Goal: Task Accomplishment & Management: Complete application form

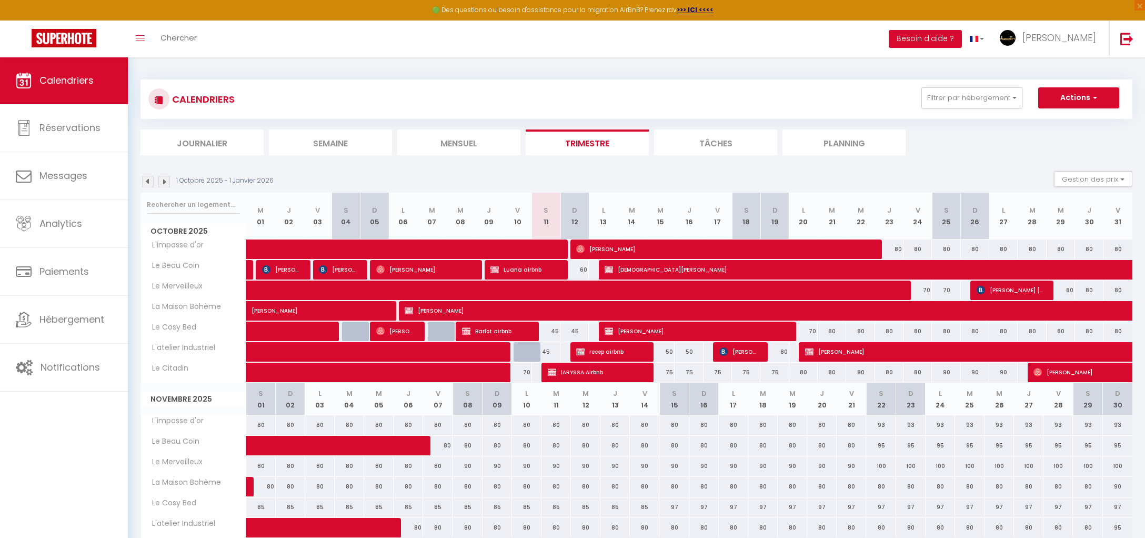
click at [744, 351] on span "[PERSON_NAME]" at bounding box center [738, 351] width 38 height 20
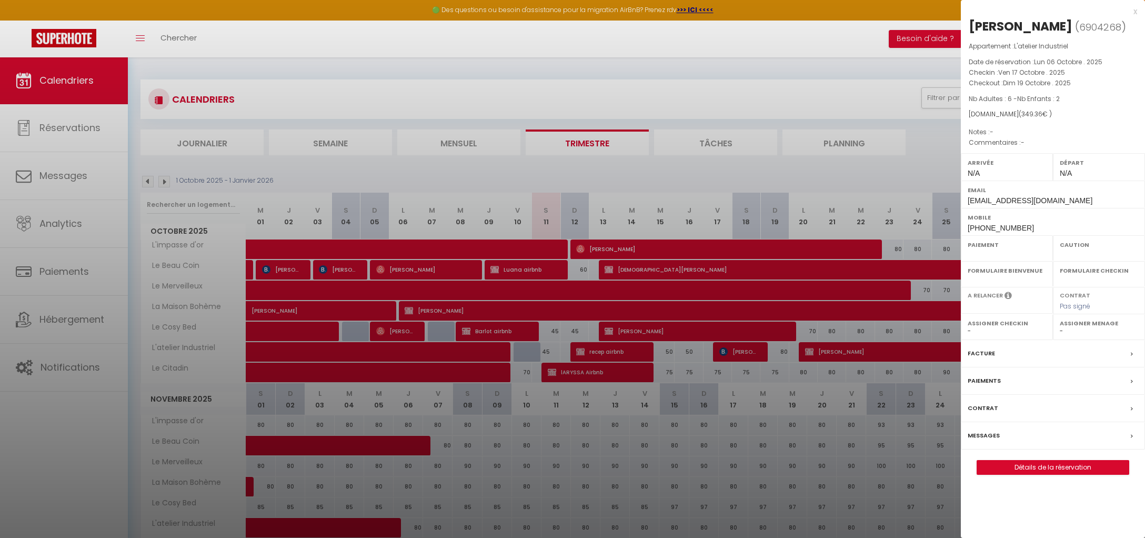
select select "KO"
select select "0"
select select "1"
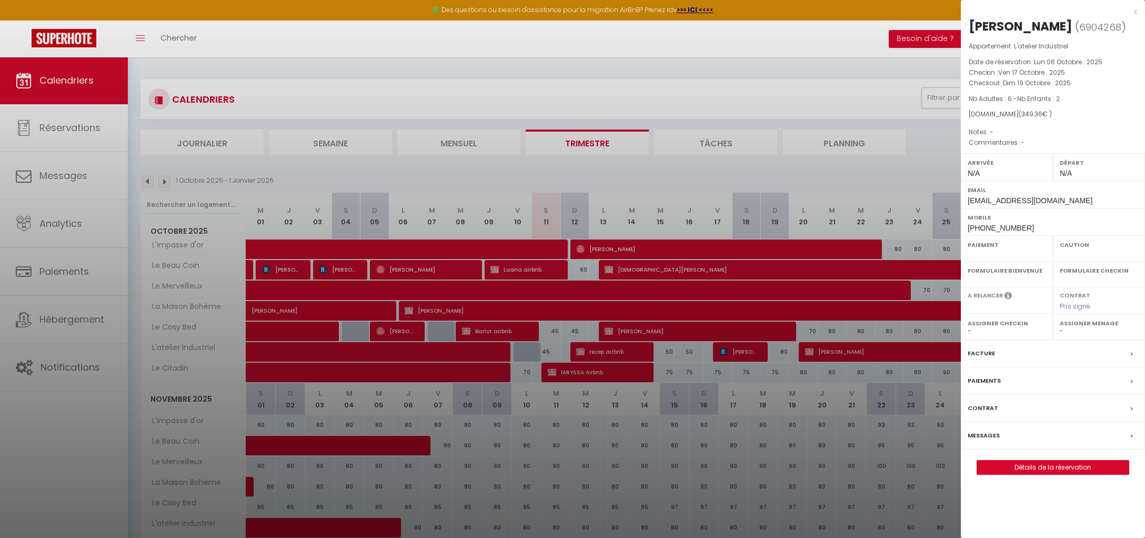
select select
click at [1064, 465] on link "Détails de la réservation" at bounding box center [1053, 467] width 152 height 14
select select
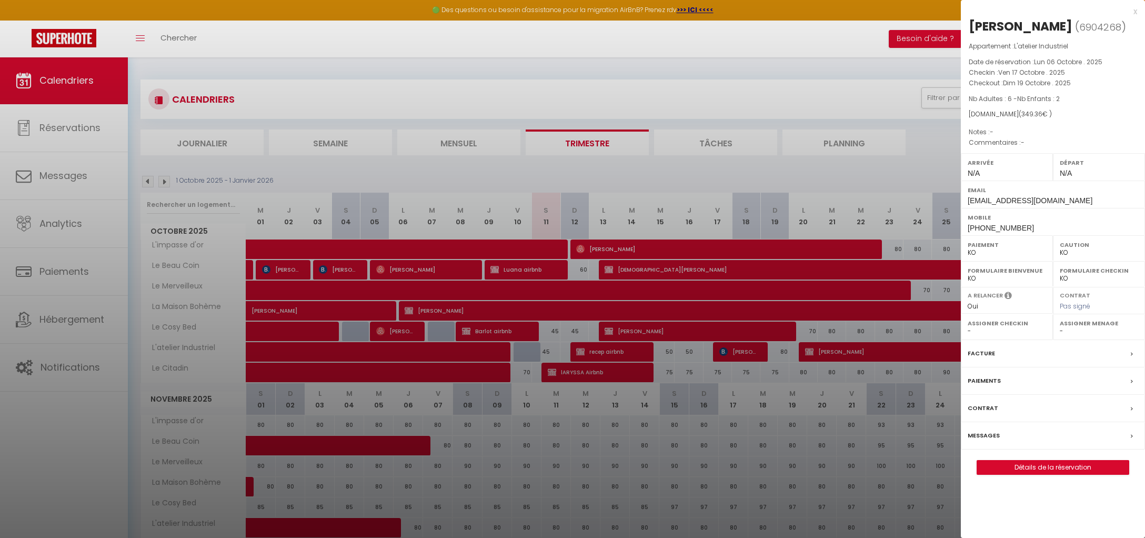
select select
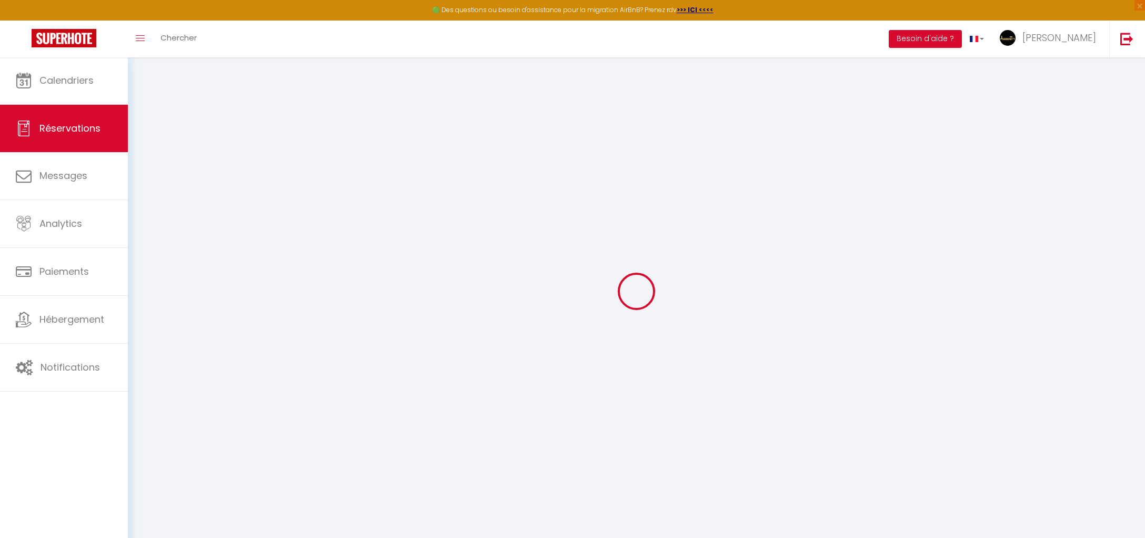
select select
checkbox input "false"
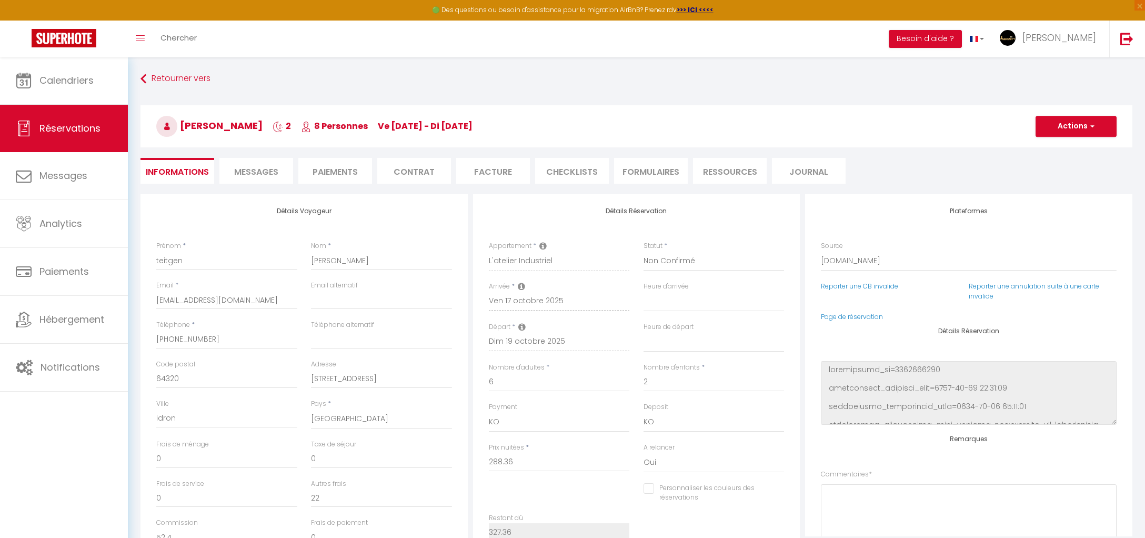
type input "39"
select select
checkbox input "false"
select select
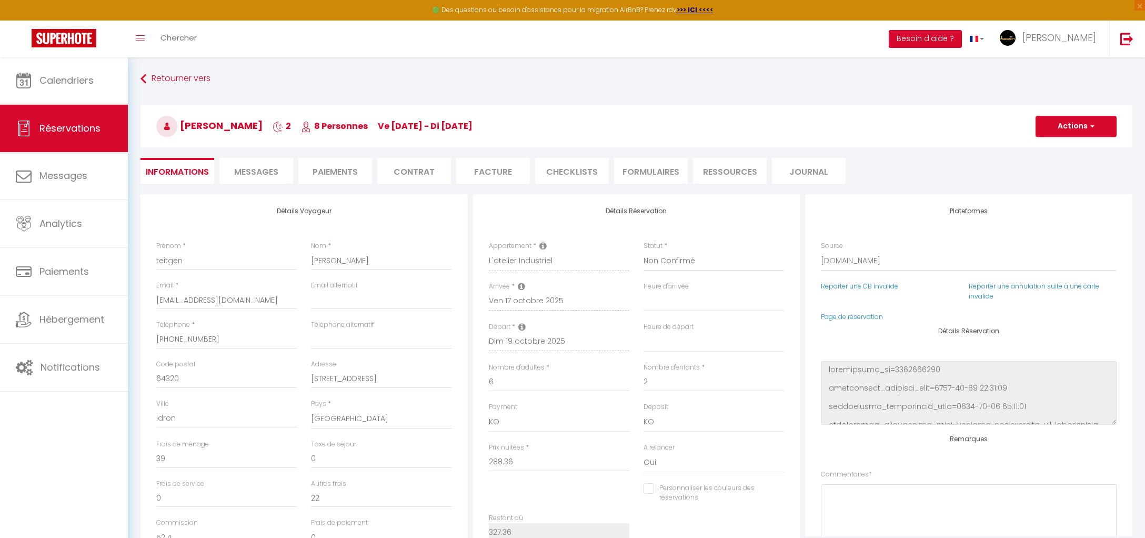
select select
select select "3"
select select
checkbox input "false"
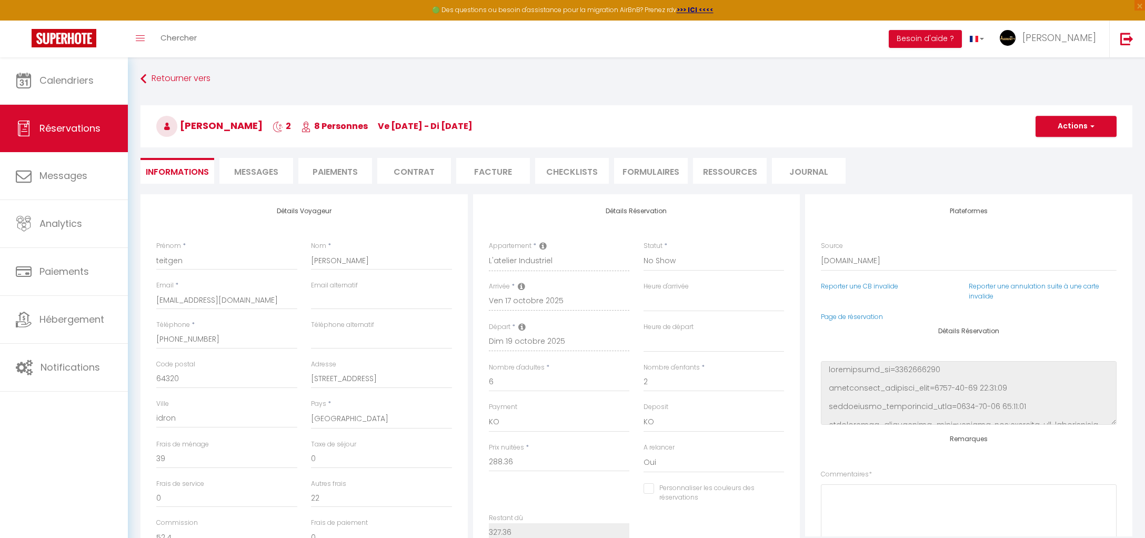
click at [1065, 127] on button "Actions" at bounding box center [1076, 126] width 81 height 21
click at [1052, 146] on link "Enregistrer" at bounding box center [1065, 150] width 83 height 14
select select
checkbox input "false"
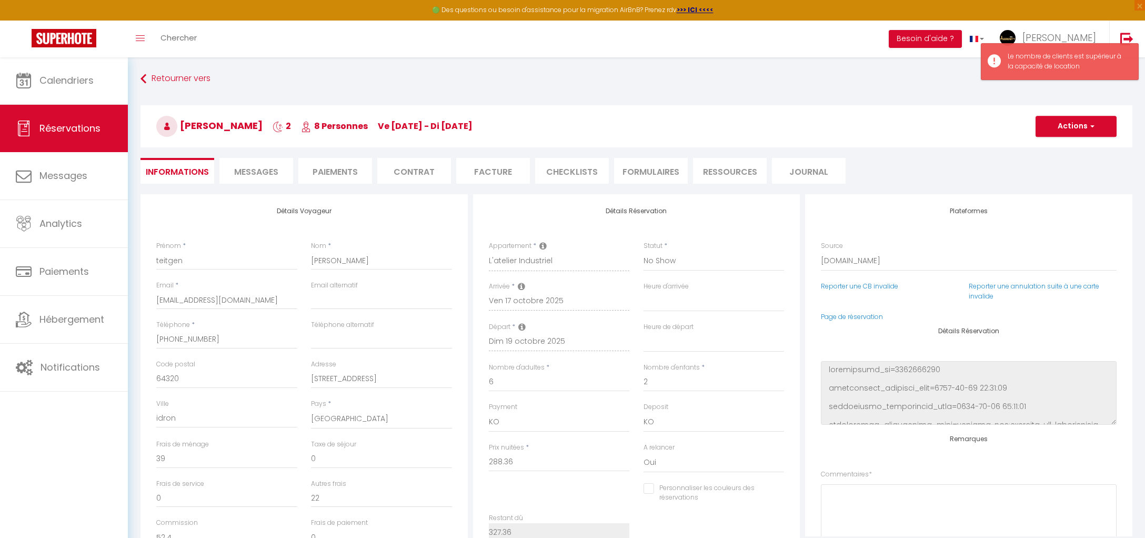
click at [1079, 123] on button "Actions" at bounding box center [1076, 126] width 81 height 21
click at [1078, 152] on link "Enregistrer" at bounding box center [1065, 150] width 83 height 14
select select
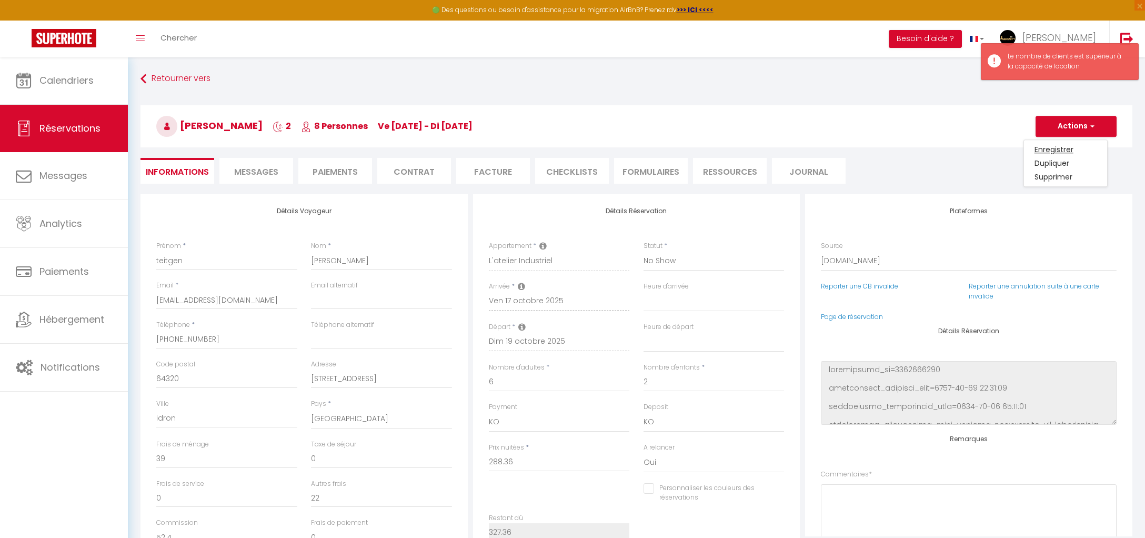
checkbox input "false"
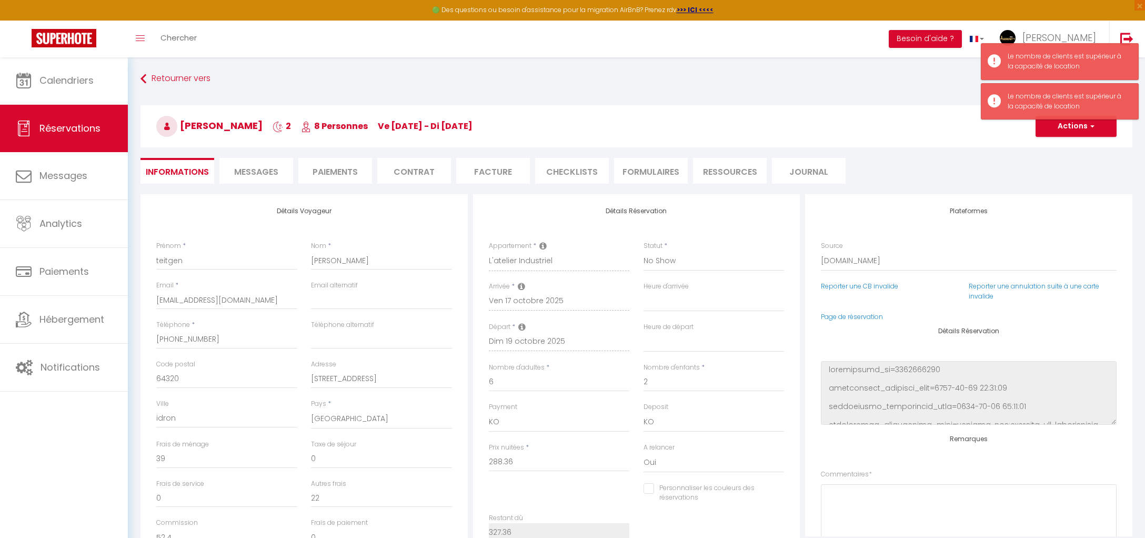
scroll to position [0, 0]
click at [702, 380] on input "2" at bounding box center [714, 382] width 141 height 19
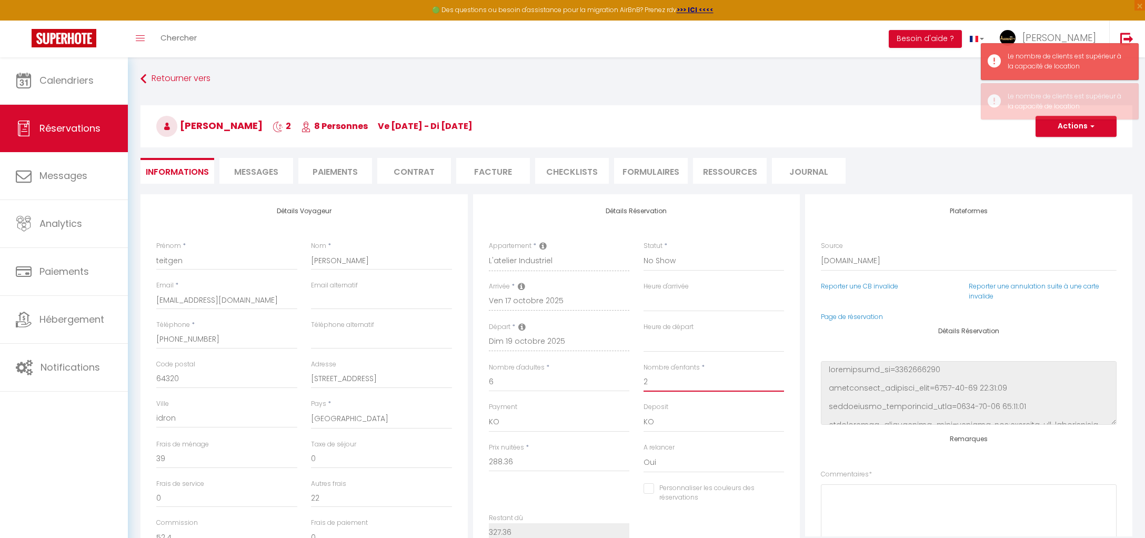
type input "0"
select select
checkbox input "false"
type input "45"
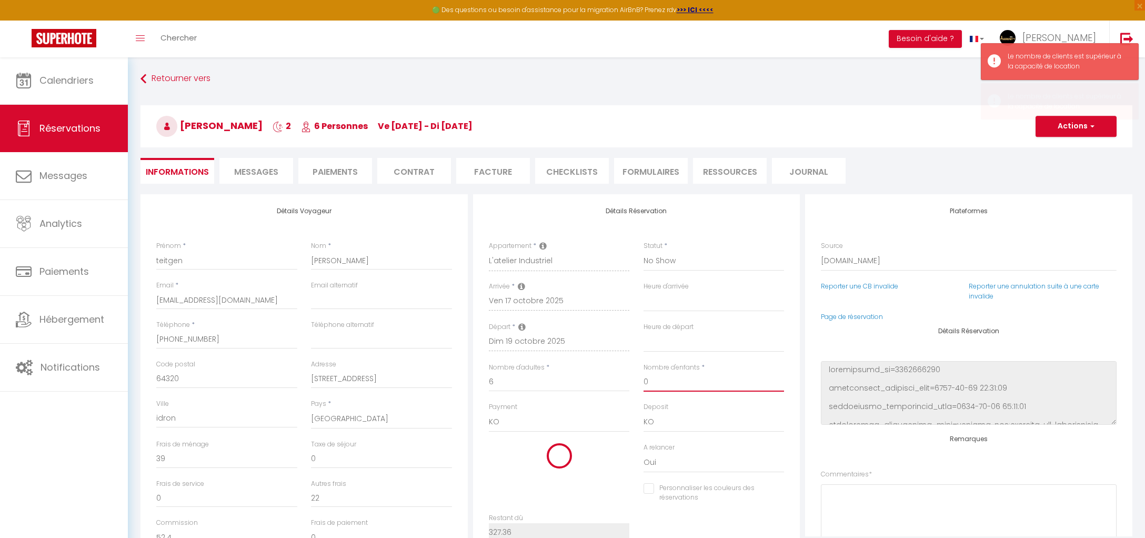
select select
type input "242"
checkbox input "false"
type input "0"
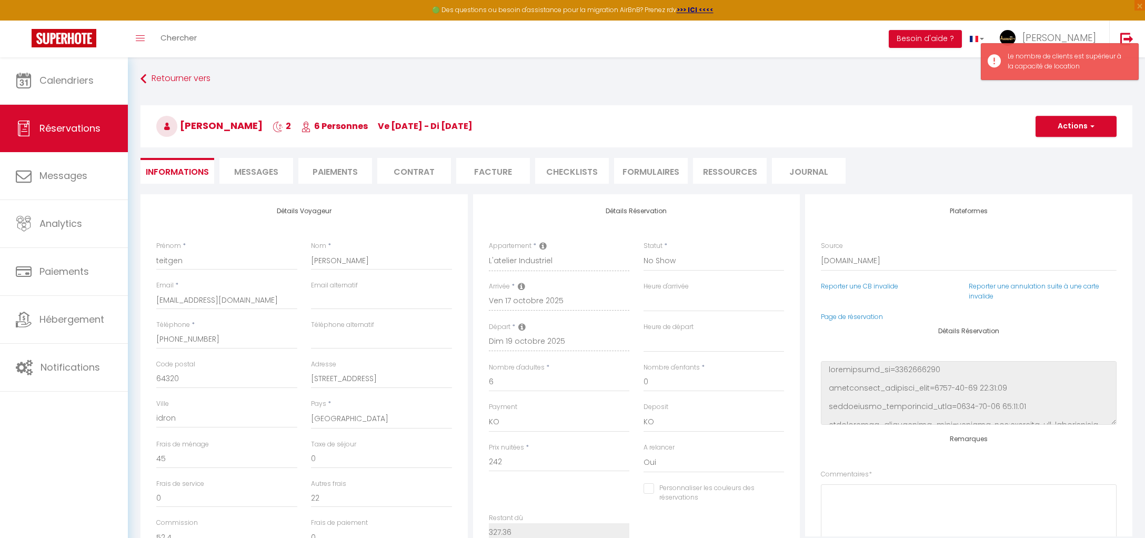
click at [1068, 130] on button "Actions" at bounding box center [1076, 126] width 81 height 21
click at [1067, 145] on link "Enregistrer" at bounding box center [1065, 150] width 83 height 14
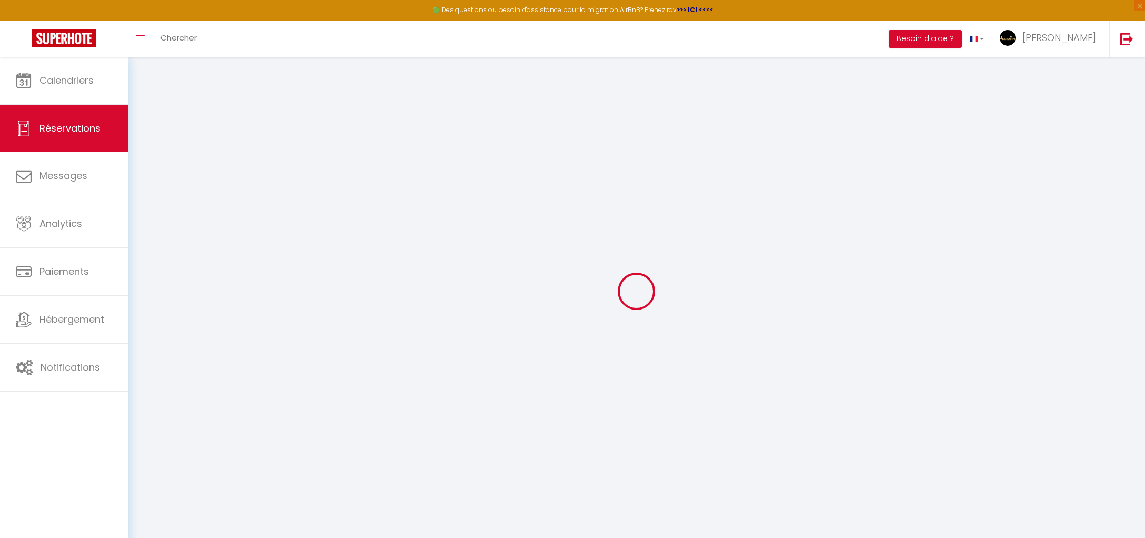
select select "not_cancelled"
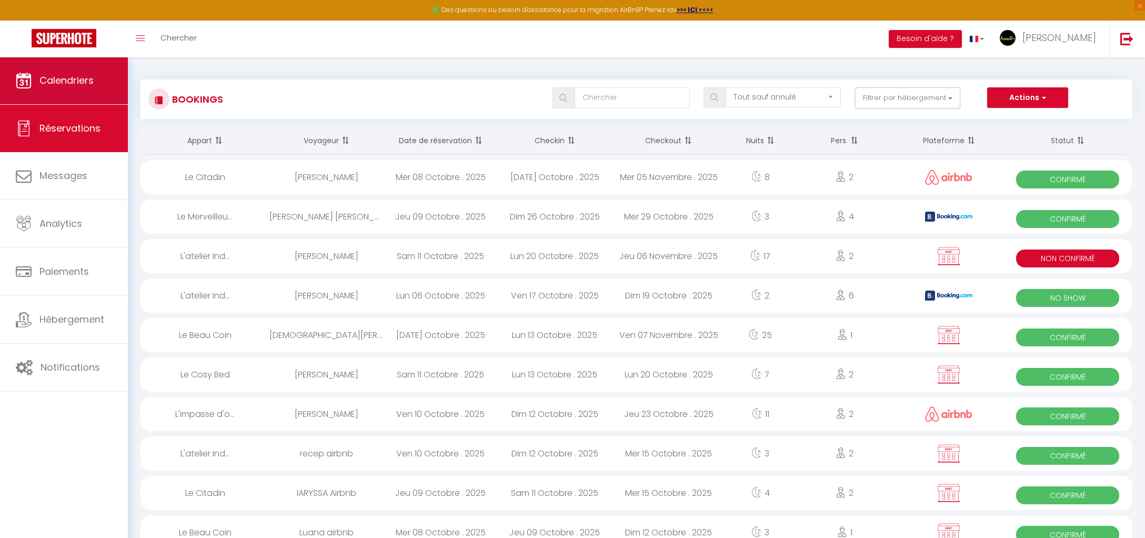
click at [83, 92] on link "Calendriers" at bounding box center [64, 80] width 128 height 47
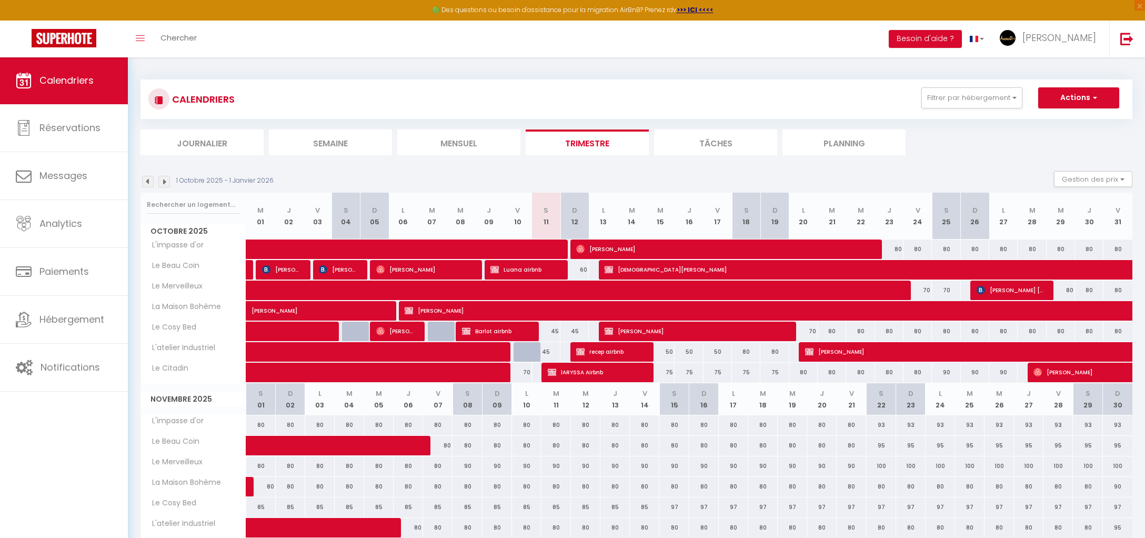
click at [1073, 105] on button "Actions" at bounding box center [1078, 97] width 81 height 21
click at [1066, 121] on link "Nouvelle réservation" at bounding box center [1068, 122] width 92 height 16
select select
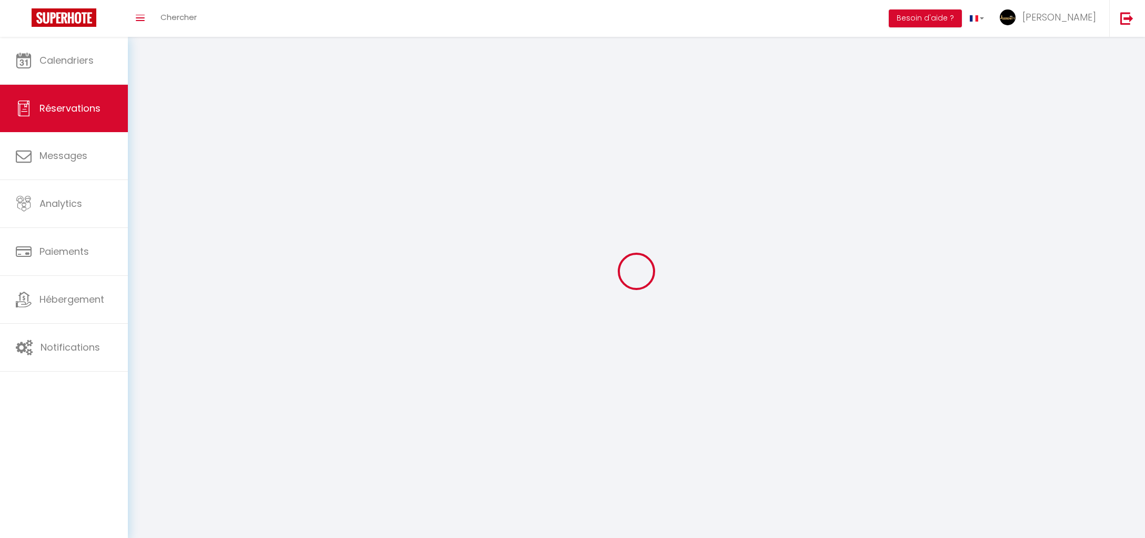
select select
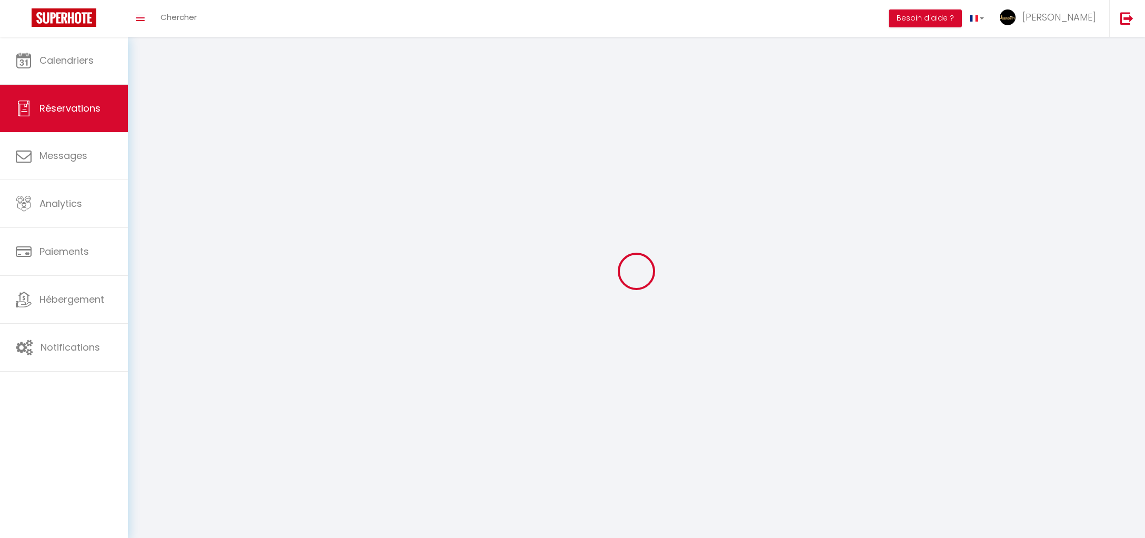
select select
checkbox input "false"
select select
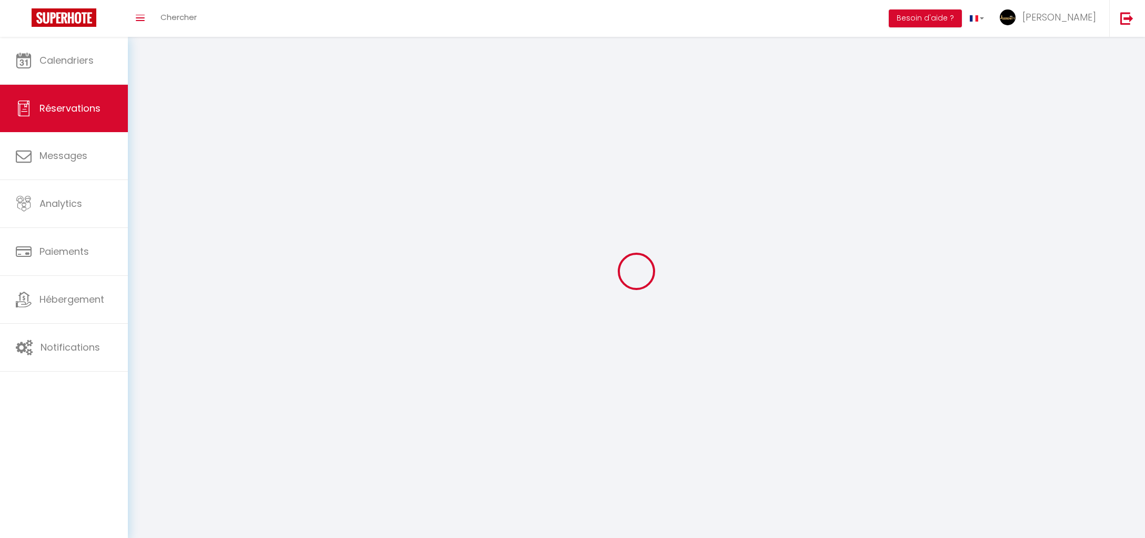
select select
checkbox input "false"
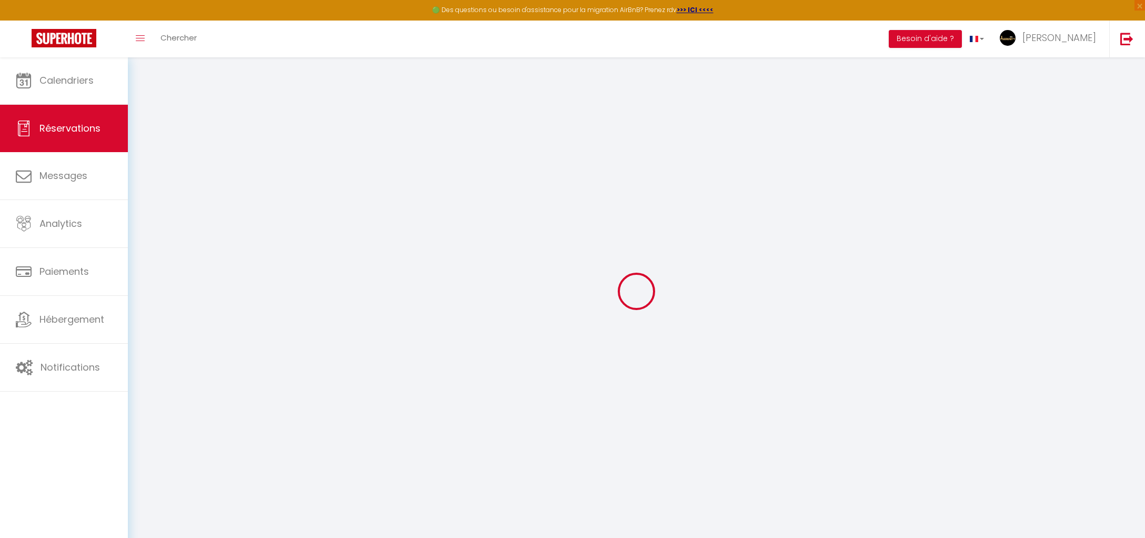
select select
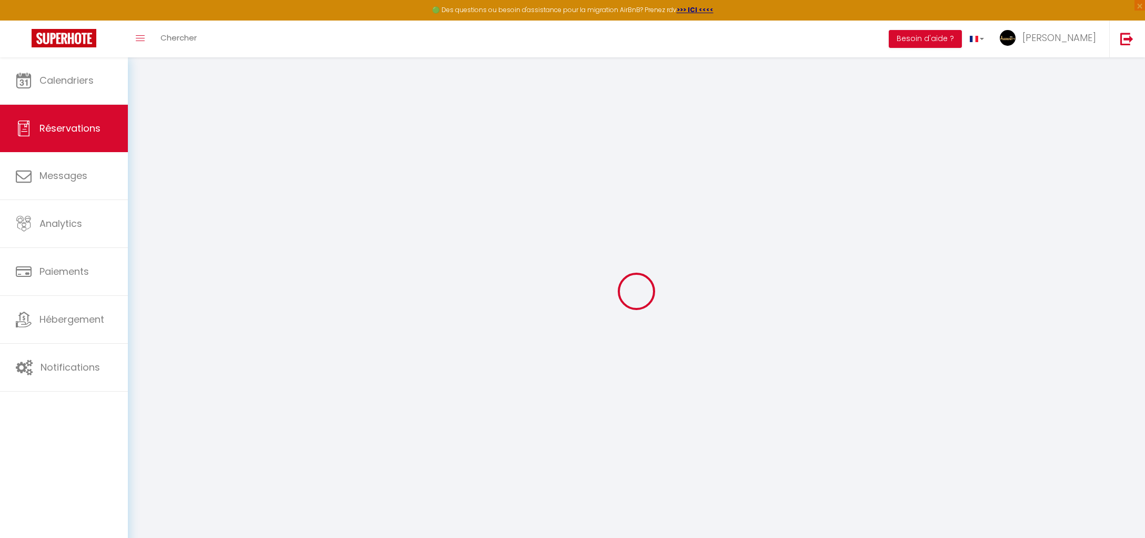
select select
checkbox input "false"
select select
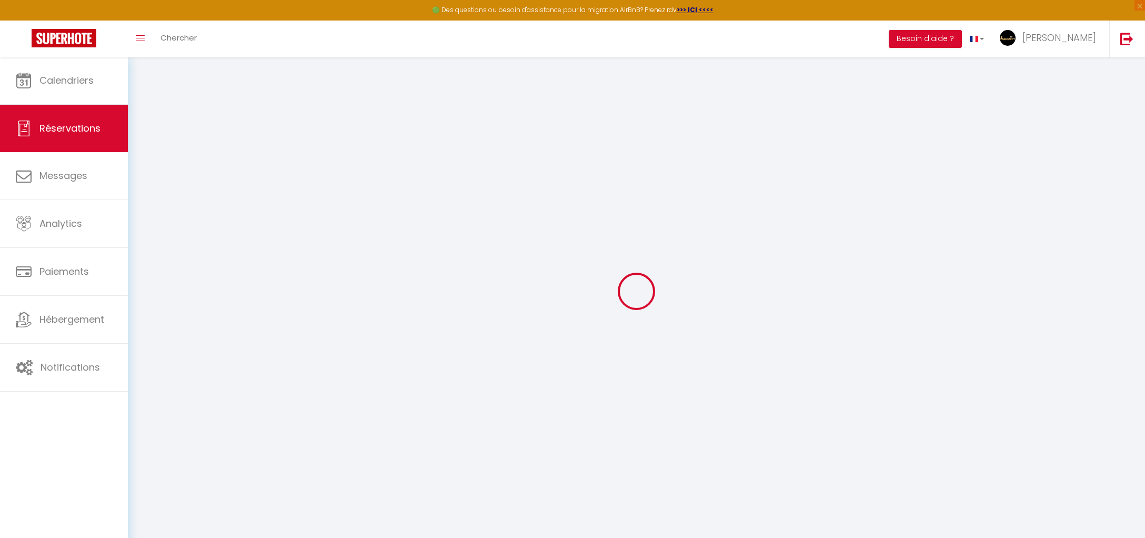
select select
checkbox input "false"
select select
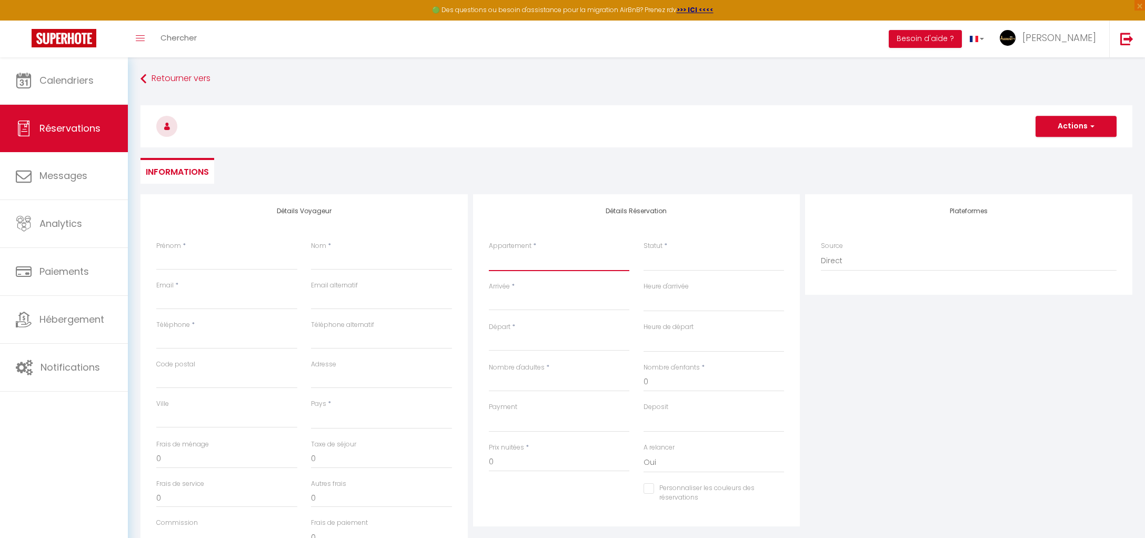
select select "2634"
select select
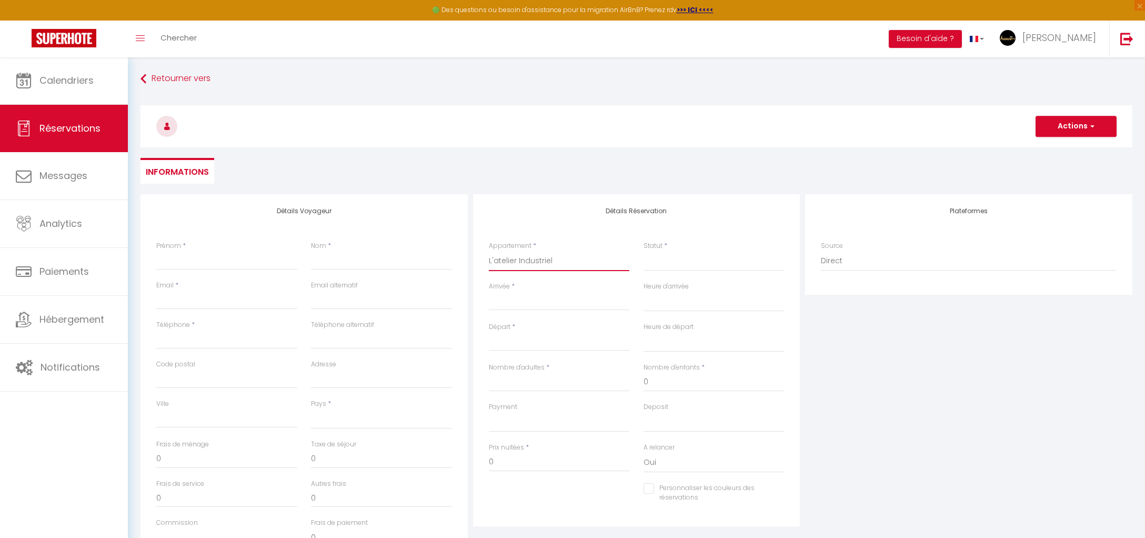
select select
checkbox input "false"
select select
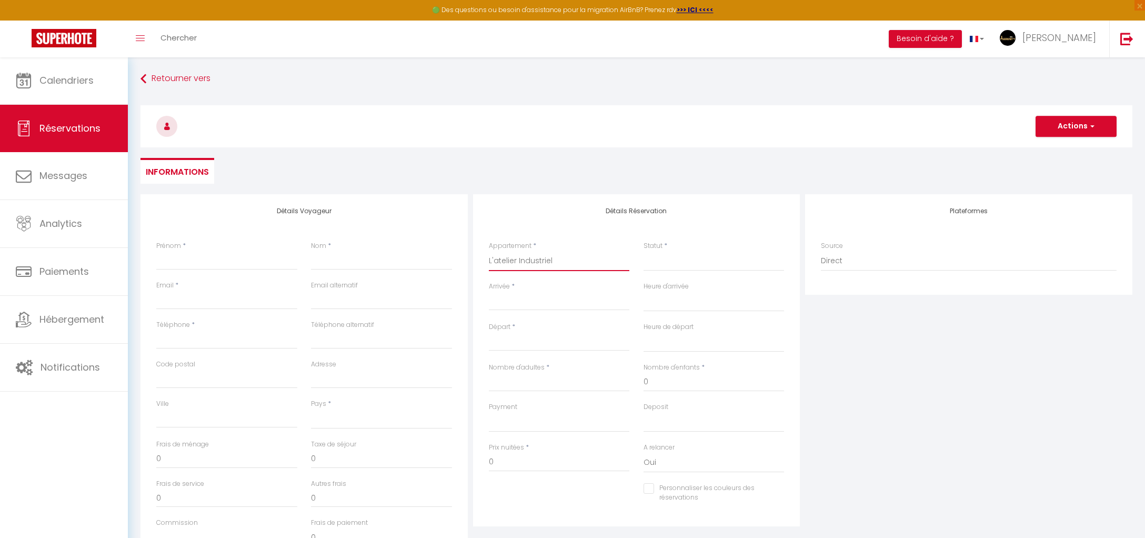
select select
checkbox input "false"
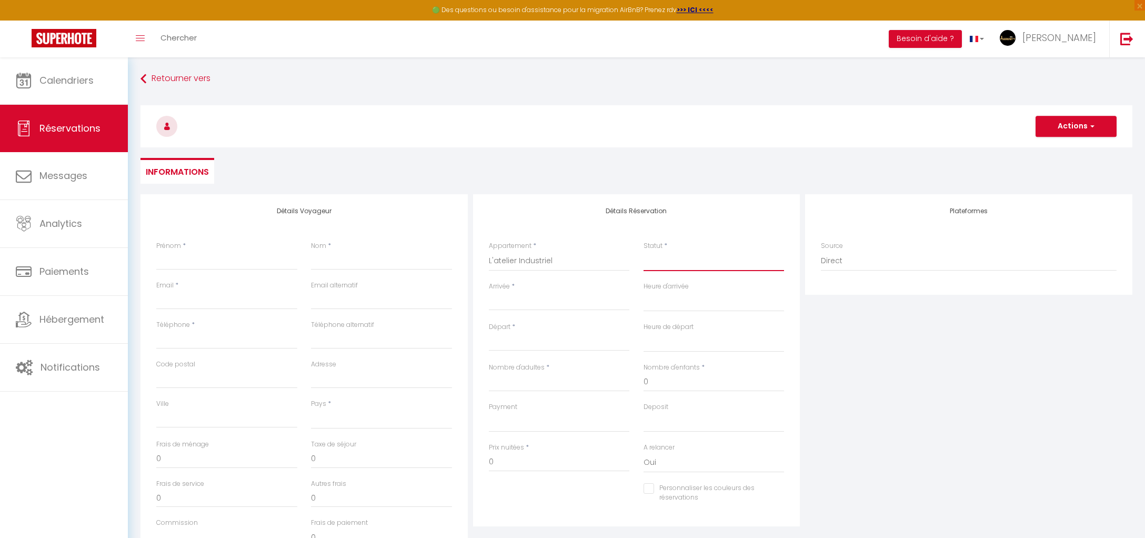
click at [657, 269] on select "Confirmé Non Confirmé [PERSON_NAME] par le voyageur No Show Request" at bounding box center [714, 261] width 141 height 20
select select "2"
select select
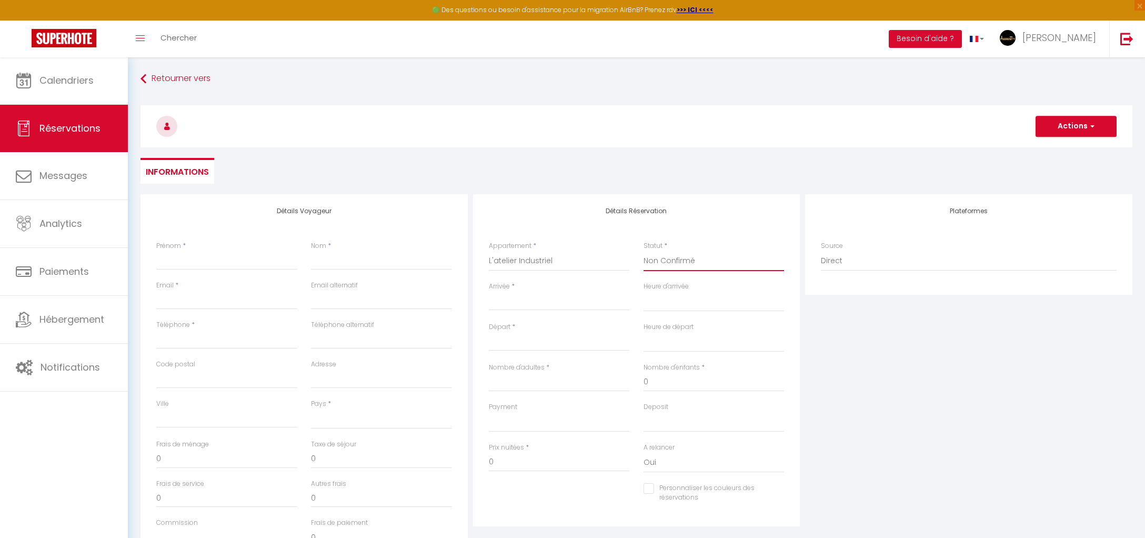
select select
checkbox input "false"
click at [555, 305] on input "Arrivée" at bounding box center [559, 302] width 141 height 14
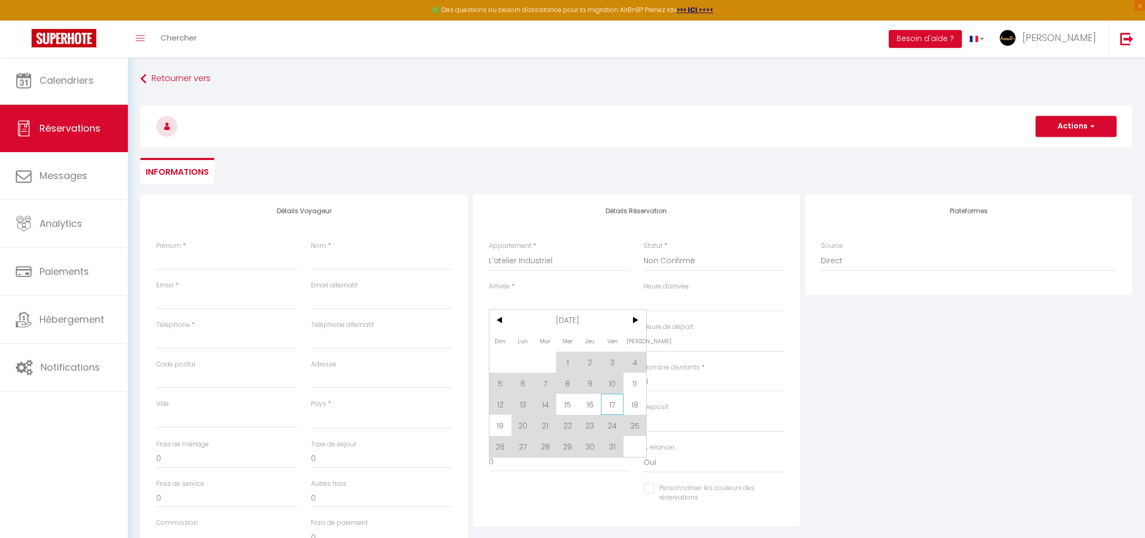
click at [612, 405] on span "17" at bounding box center [612, 404] width 23 height 21
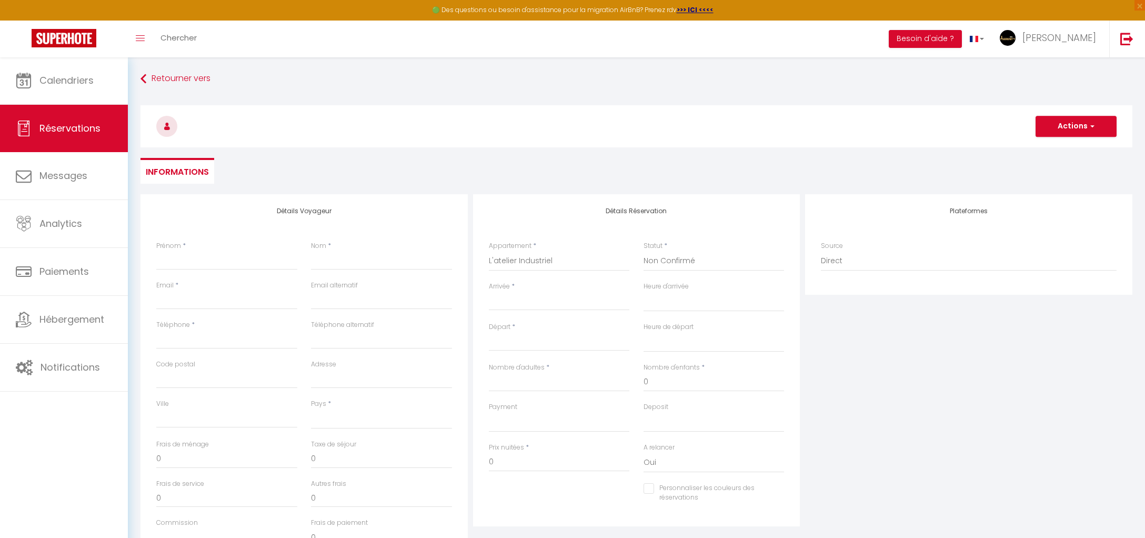
select select
type input "Ven 17 Octobre 2025"
select select
type input "Sam 18 Octobre 2025"
select select
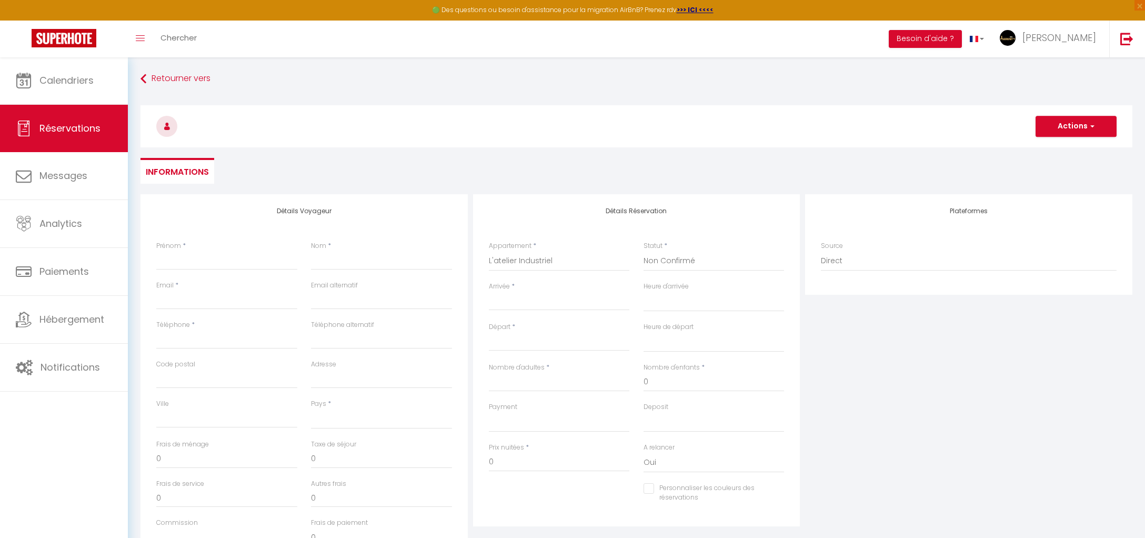
select select
checkbox input "false"
click at [516, 344] on input "Sam 18 Octobre 2025" at bounding box center [559, 343] width 141 height 14
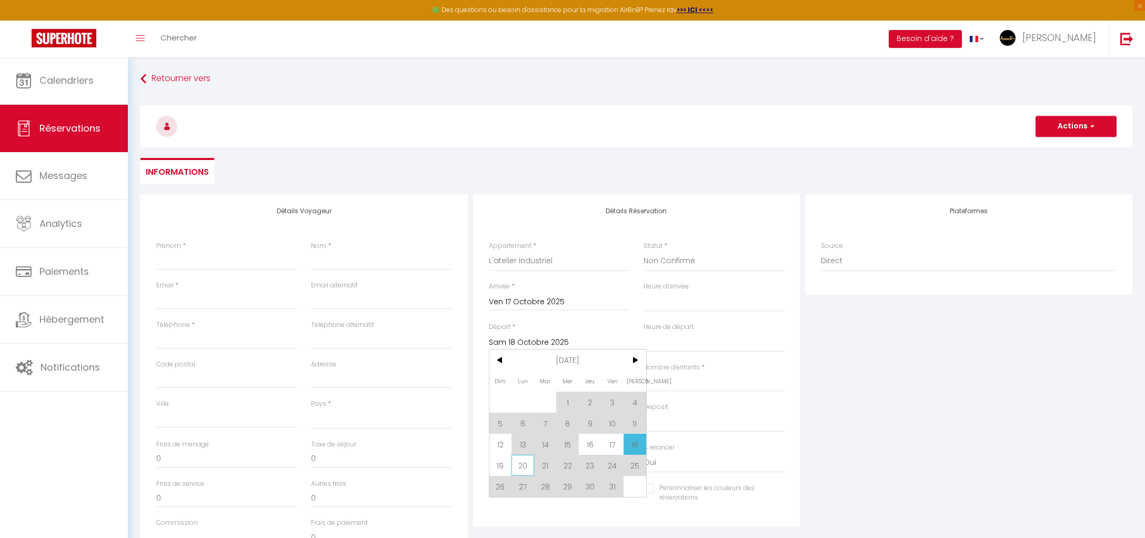
click at [519, 465] on span "20" at bounding box center [522, 465] width 23 height 21
select select
type input "Lun 20 Octobre 2025"
select select
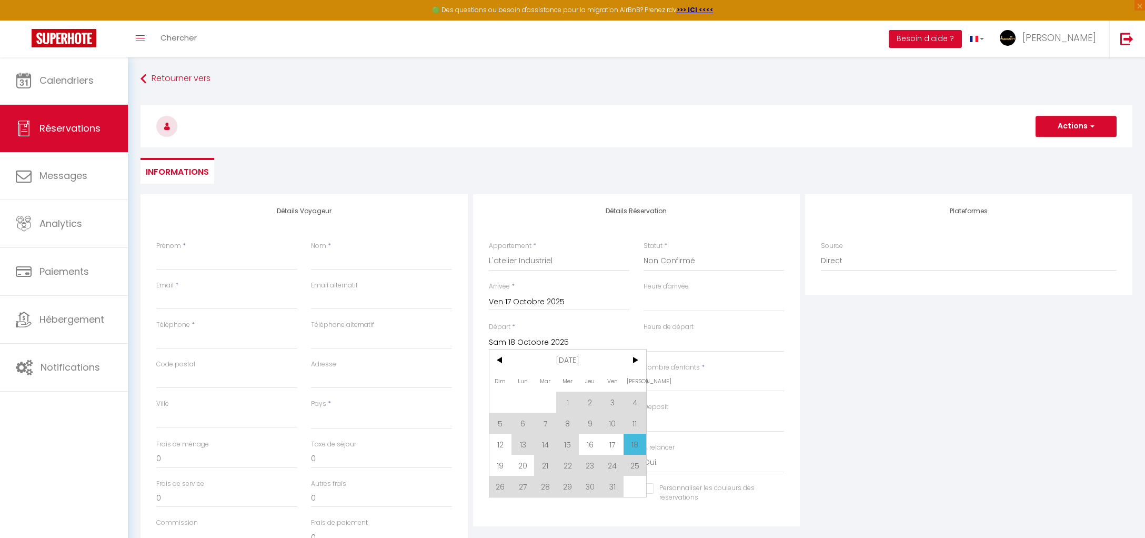
select select
checkbox input "false"
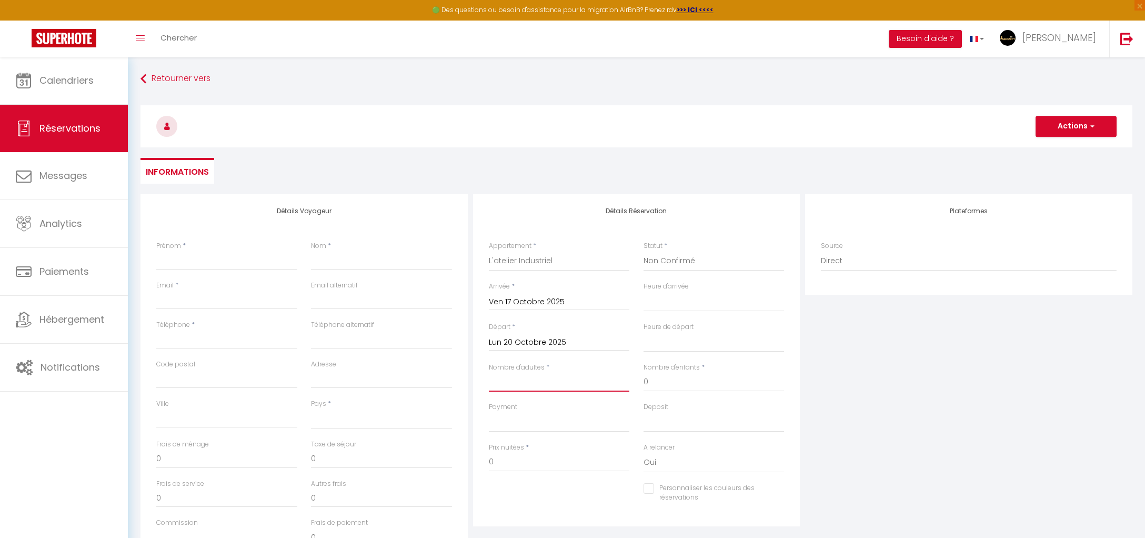
type input "6"
select select
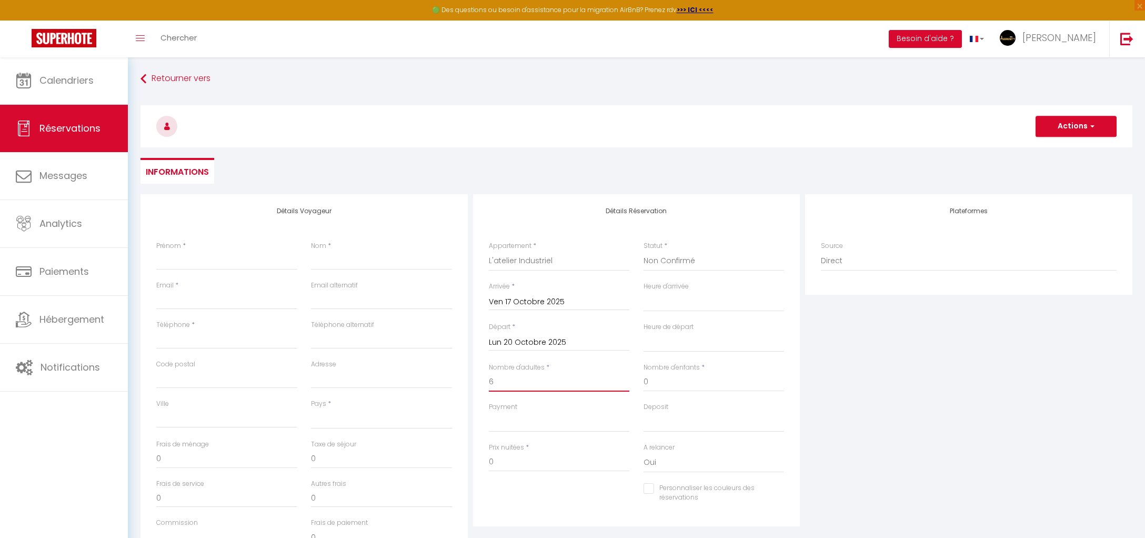
select select
checkbox input "false"
select select
type input "45"
select select
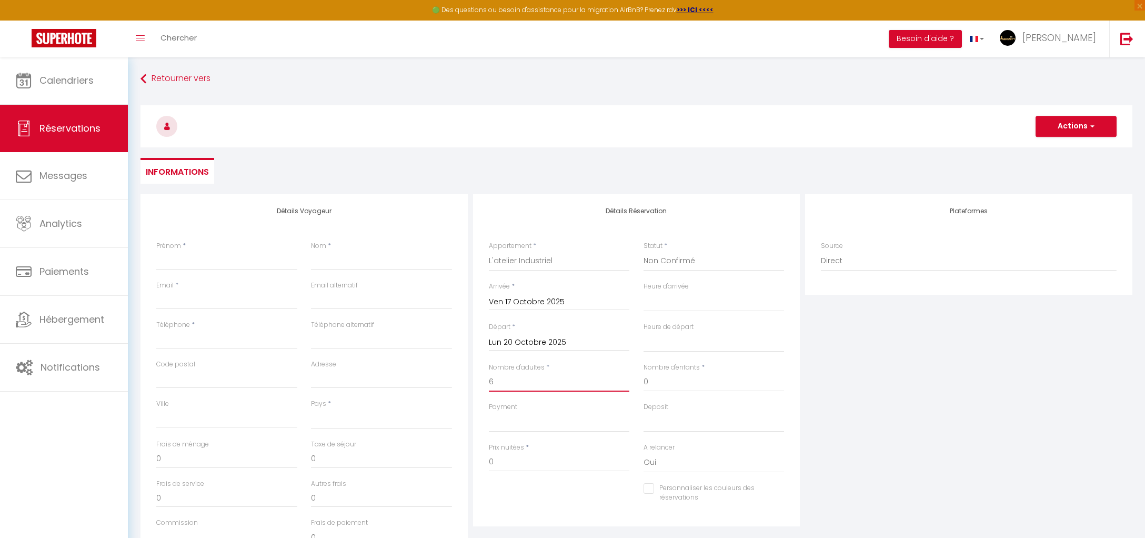
select select
type input "378"
checkbox input "false"
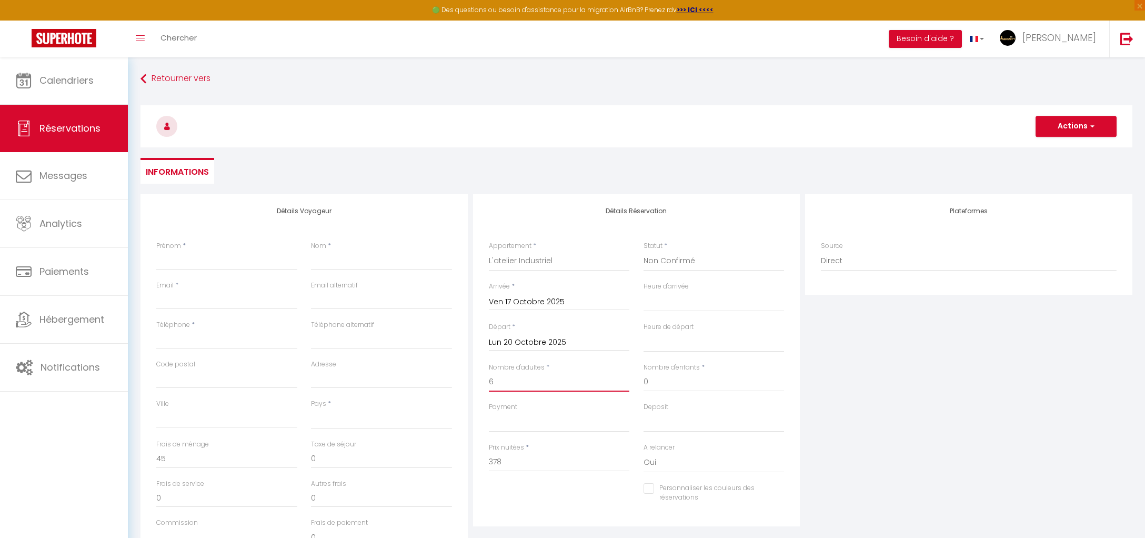
type input "6"
click at [523, 467] on input "378" at bounding box center [559, 462] width 141 height 19
click at [521, 465] on input "378" at bounding box center [559, 462] width 141 height 19
type input "4"
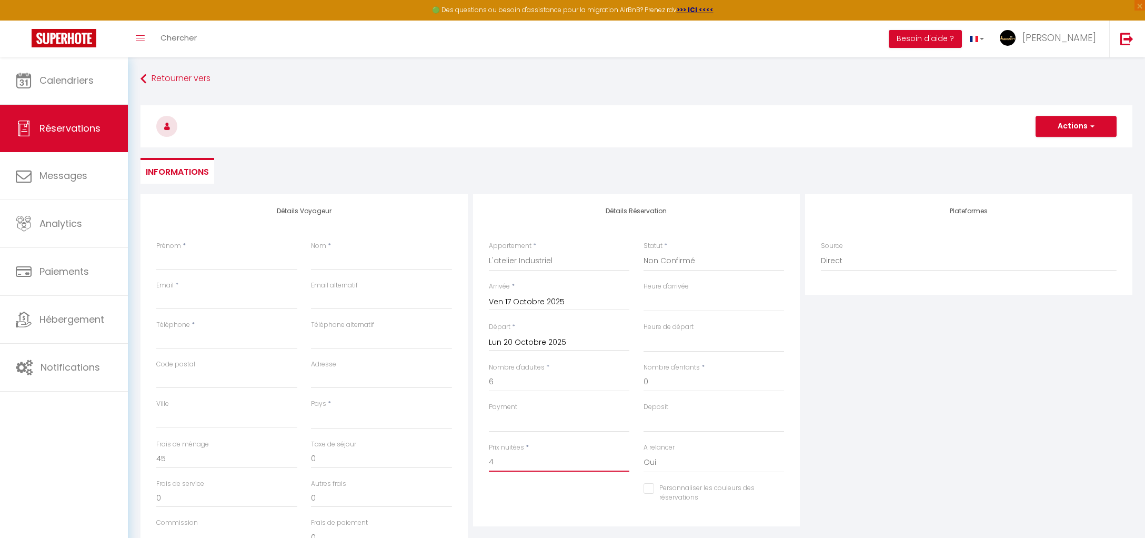
select select
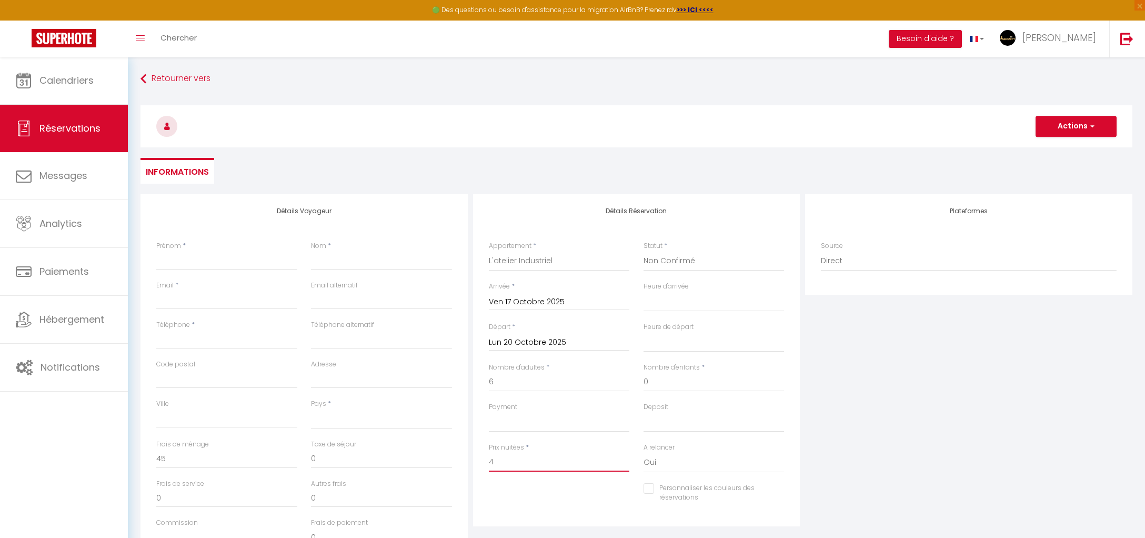
checkbox input "false"
type input "44"
select select
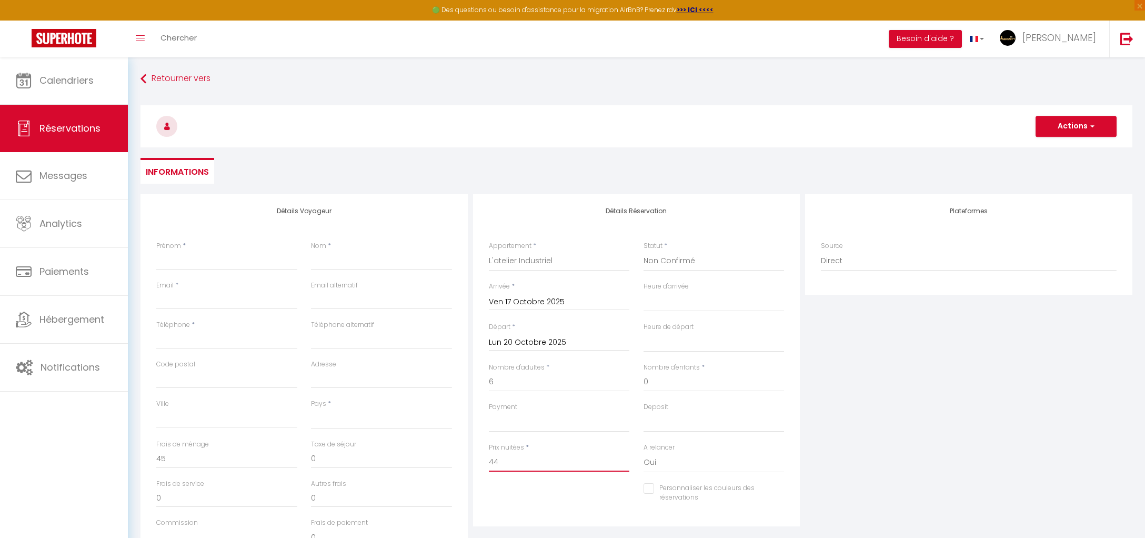
select select
checkbox input "false"
type input "448"
select select
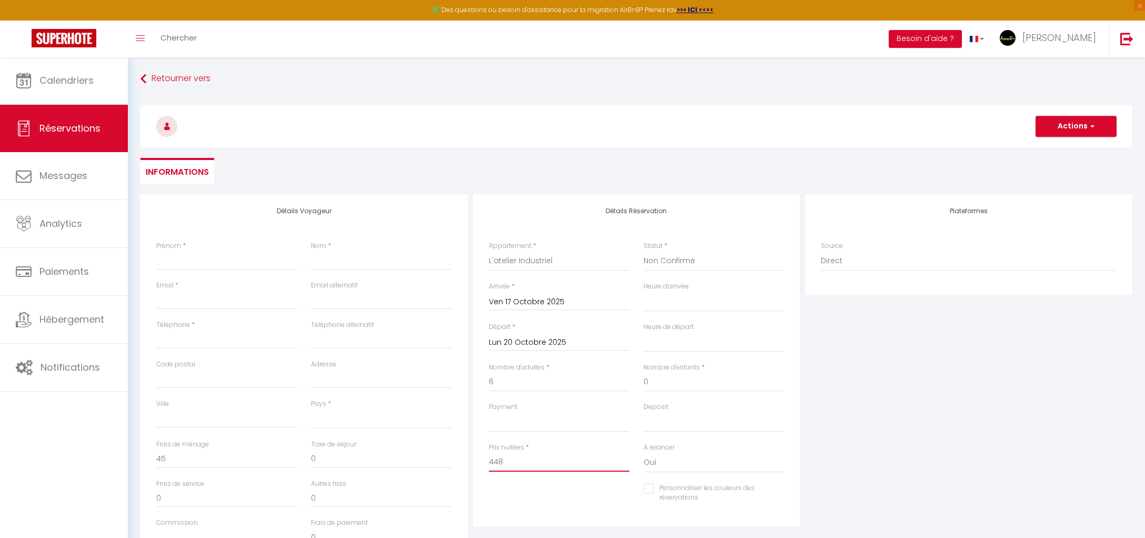
select select
checkbox input "false"
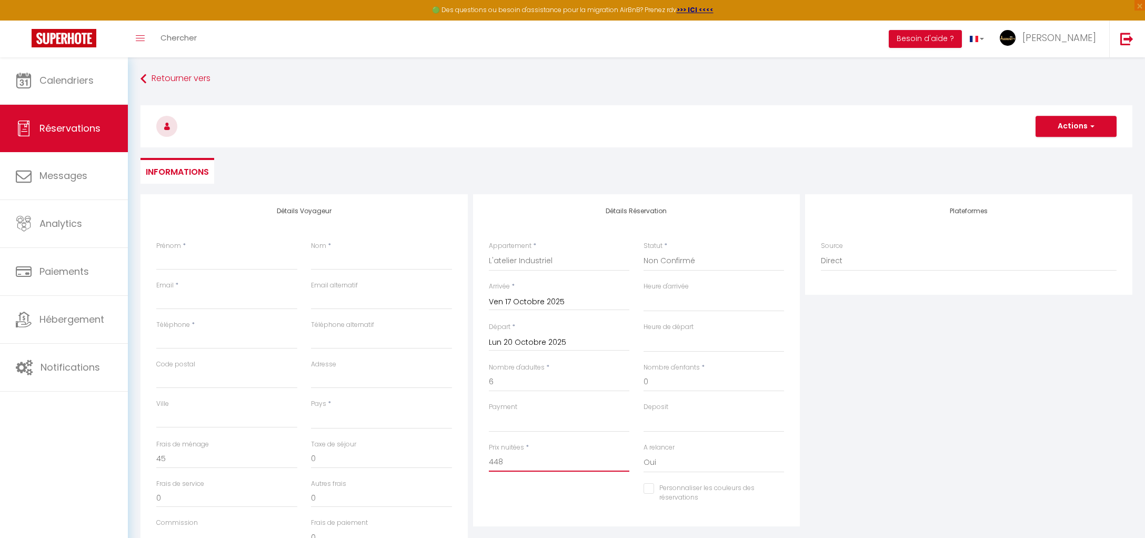
type input "448"
select select
type input "0"
select select
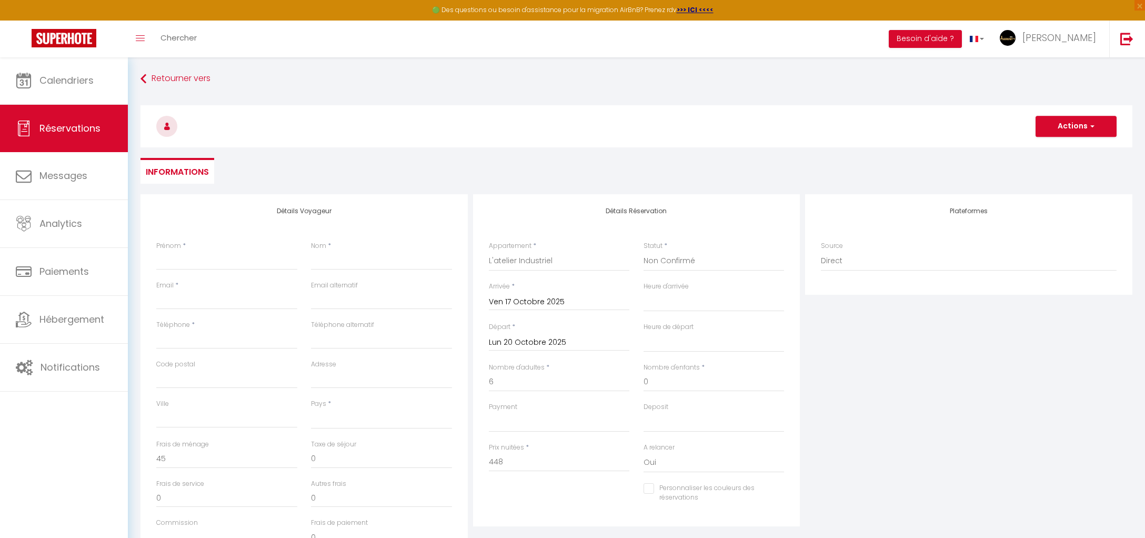
select select
checkbox input "false"
click at [519, 494] on div at bounding box center [559, 494] width 155 height 1
type input "f"
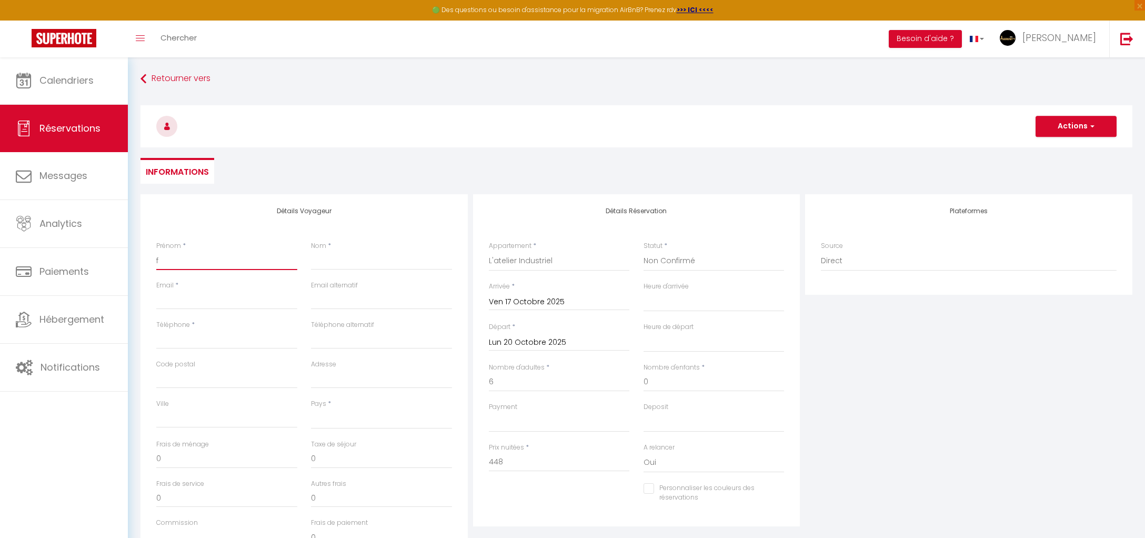
select select
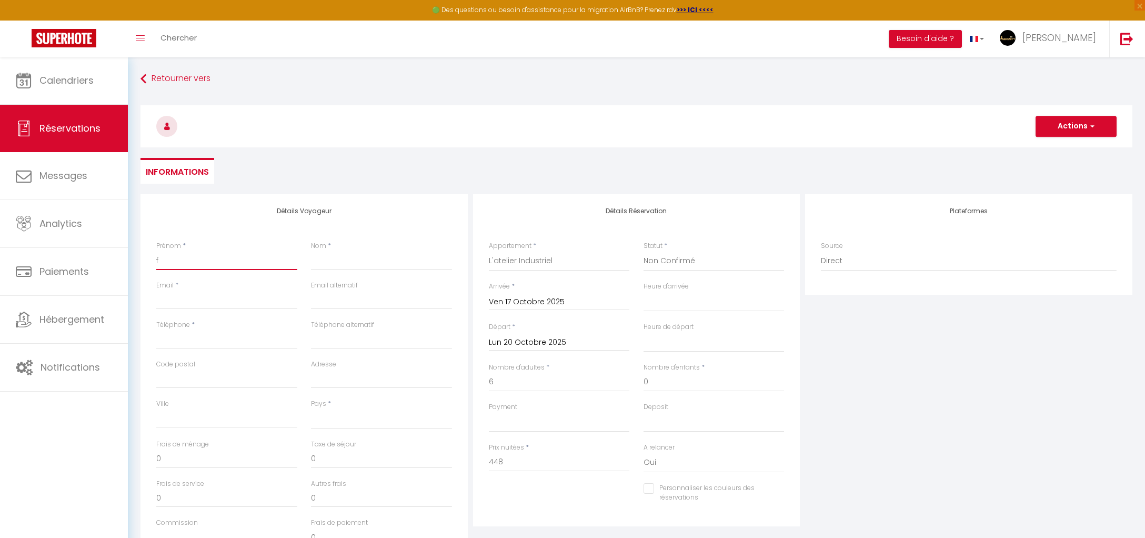
checkbox input "false"
type input "fr"
select select
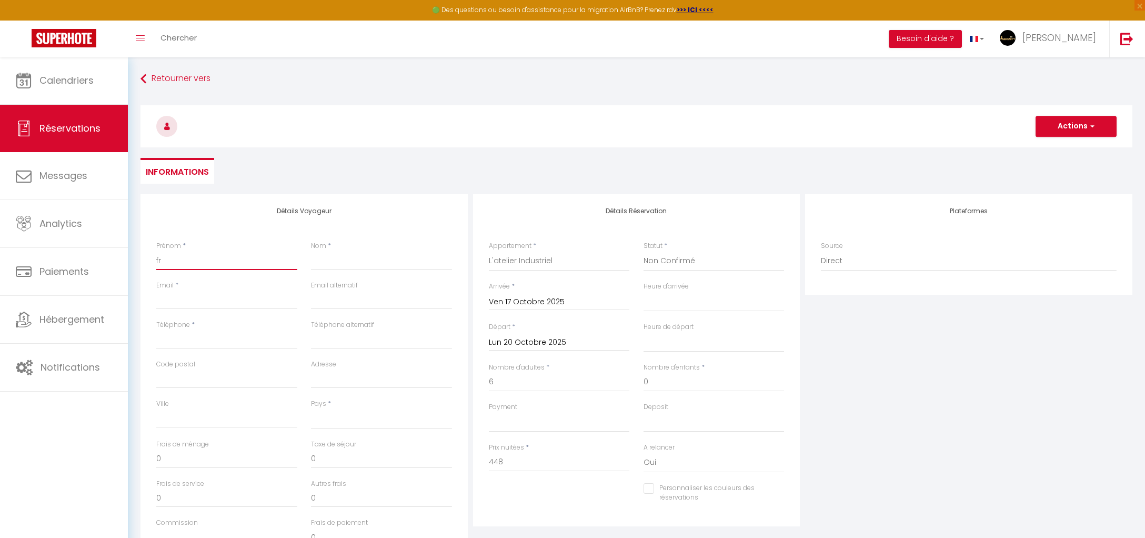
select select
checkbox input "false"
type input "fre"
select select
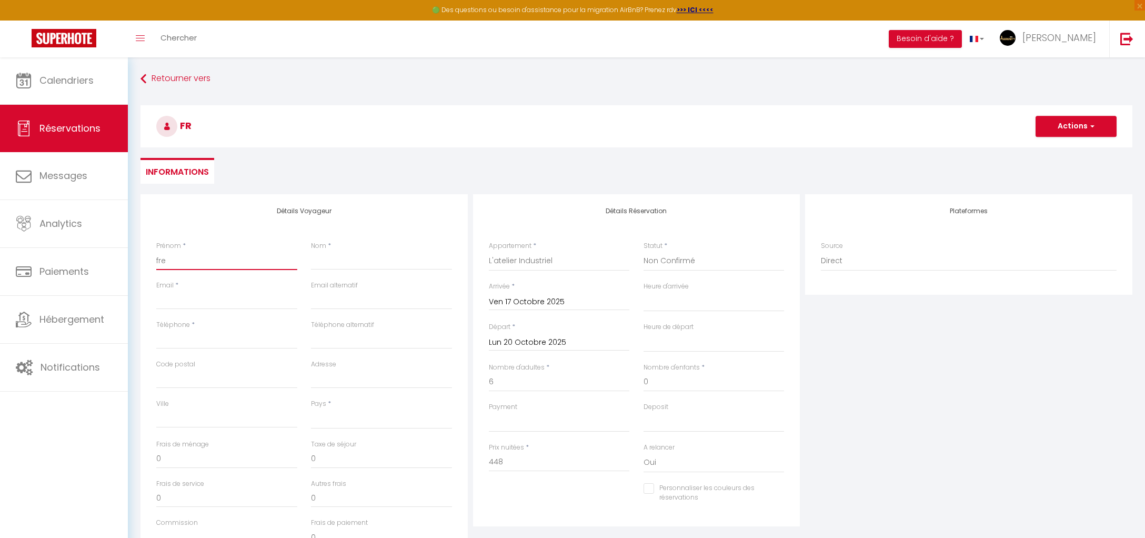
select select
checkbox input "false"
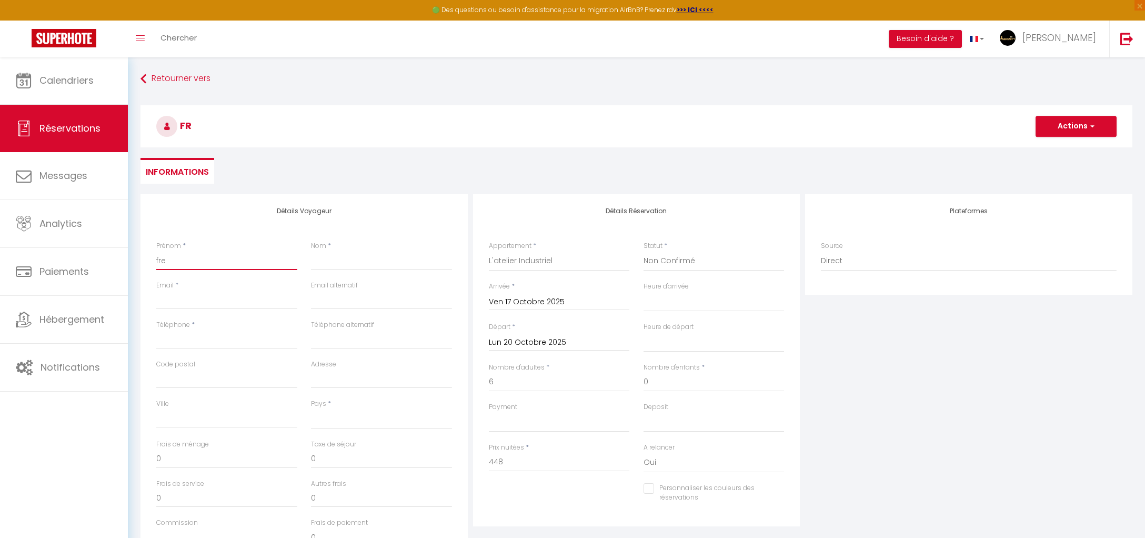
type input "fred"
select select
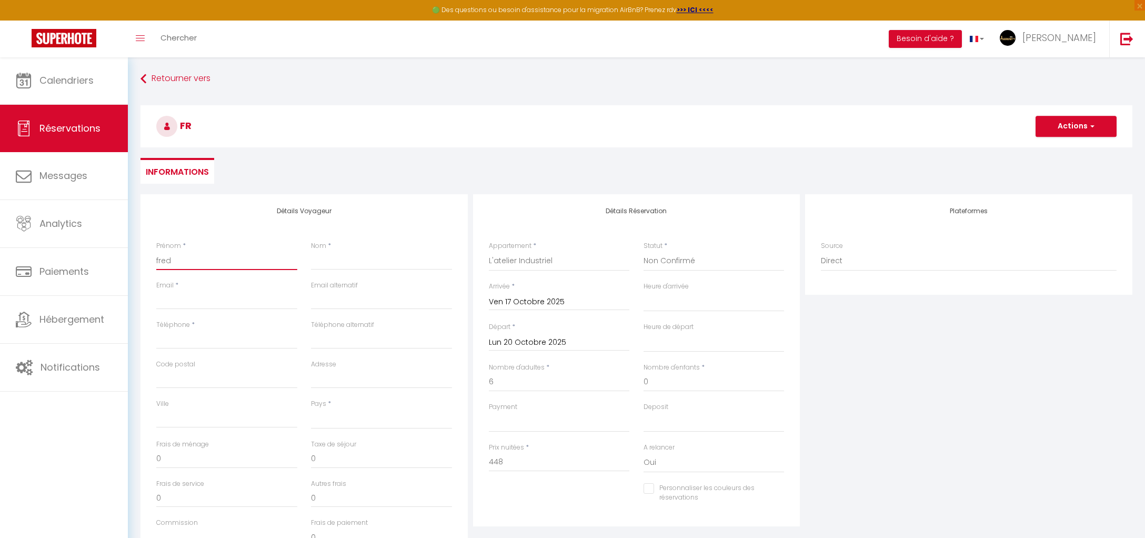
select select
checkbox input "false"
type input "frede"
select select
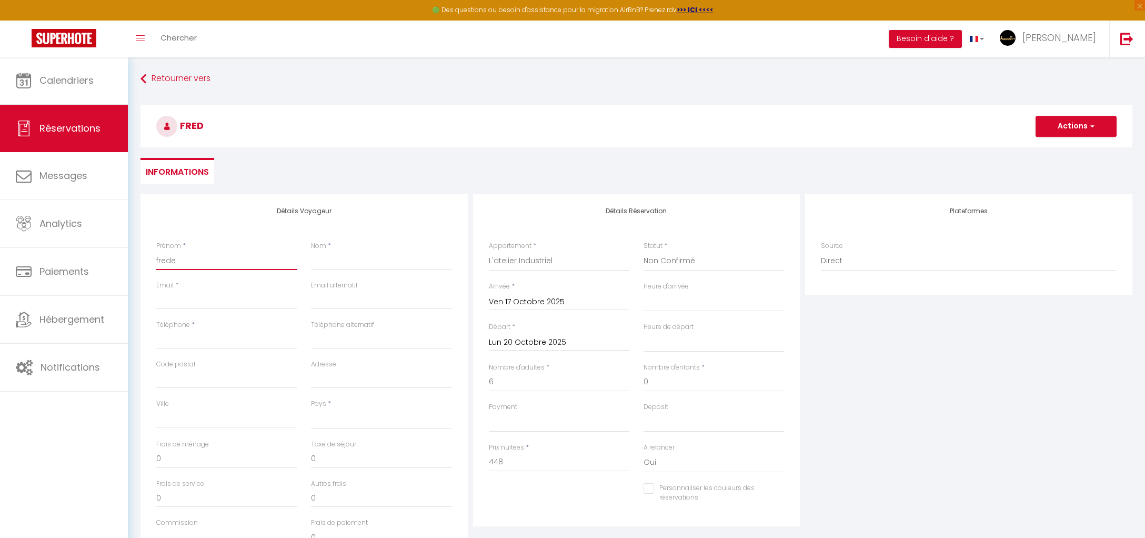
select select
checkbox input "false"
type input "freder"
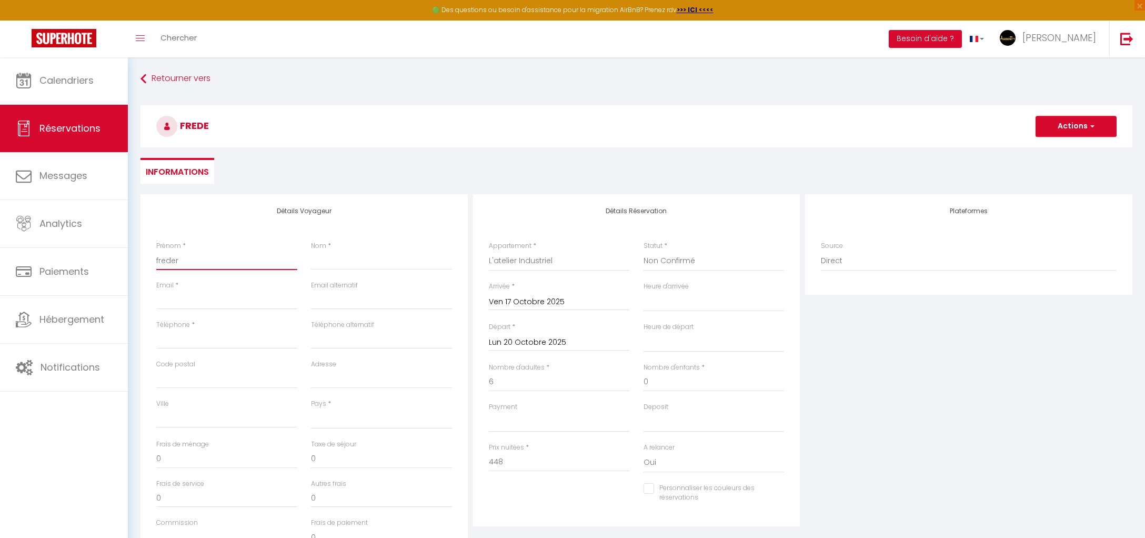
select select
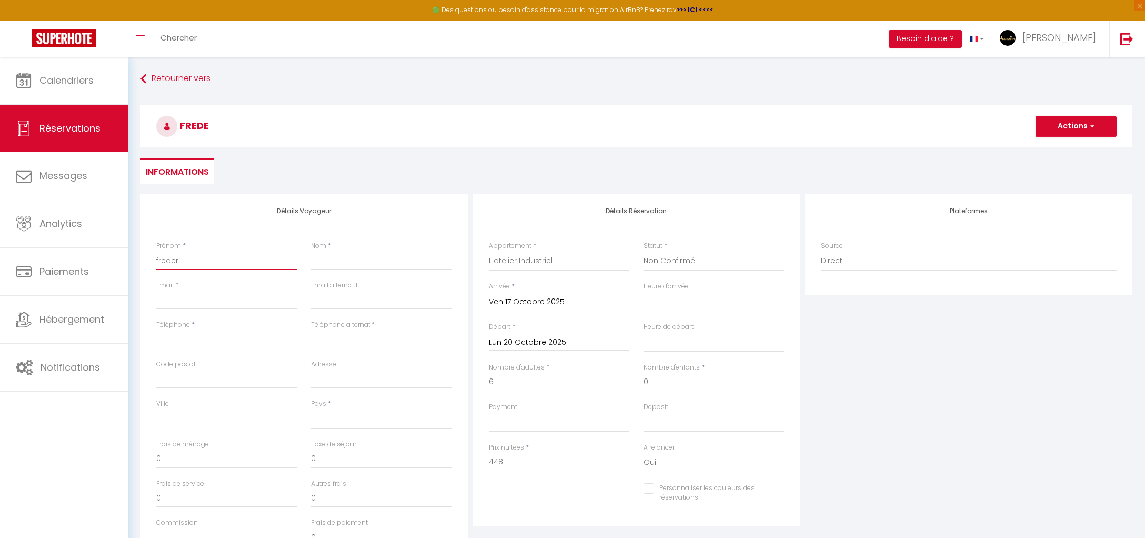
checkbox input "false"
type input "frederu"
select select
click at [253, 297] on input "Email client" at bounding box center [226, 299] width 141 height 19
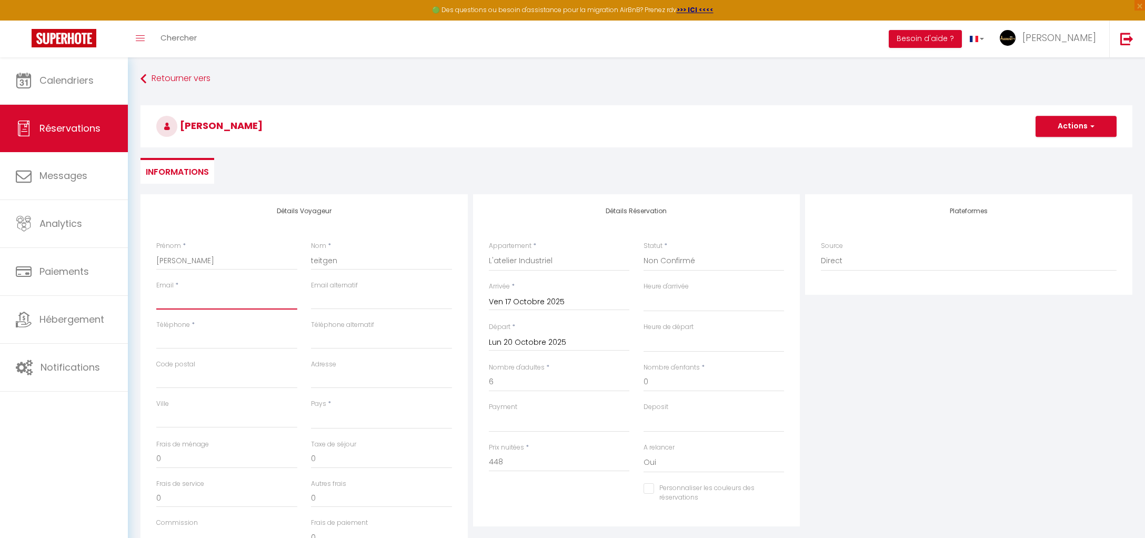
paste input "[EMAIL_ADDRESS][PERSON_NAME][DOMAIN_NAME]"
click at [1060, 132] on button "Actions" at bounding box center [1076, 126] width 81 height 21
click at [1058, 150] on link "Enregistrer" at bounding box center [1065, 150] width 83 height 14
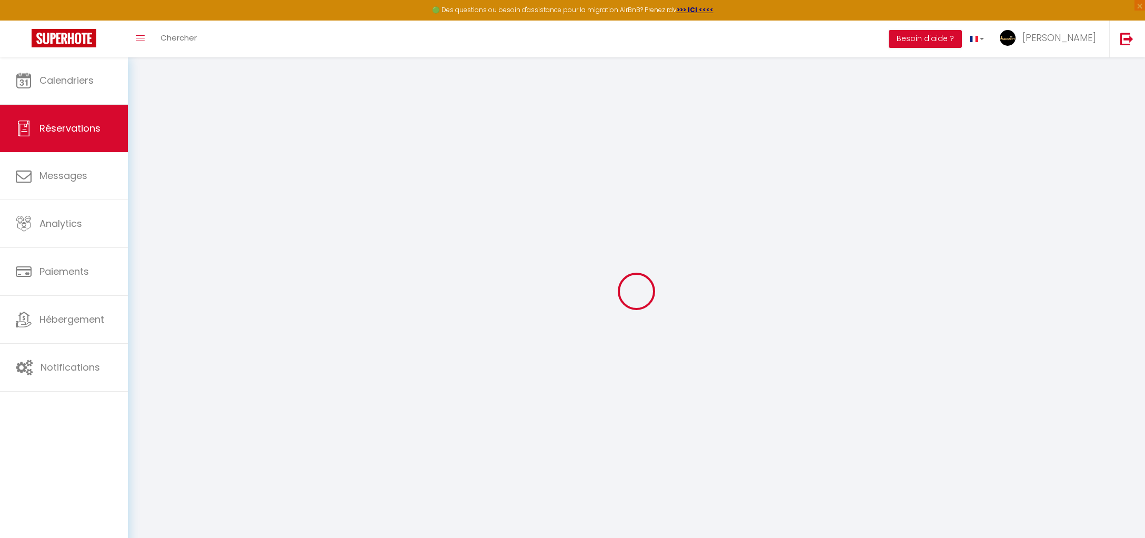
scroll to position [0, 0]
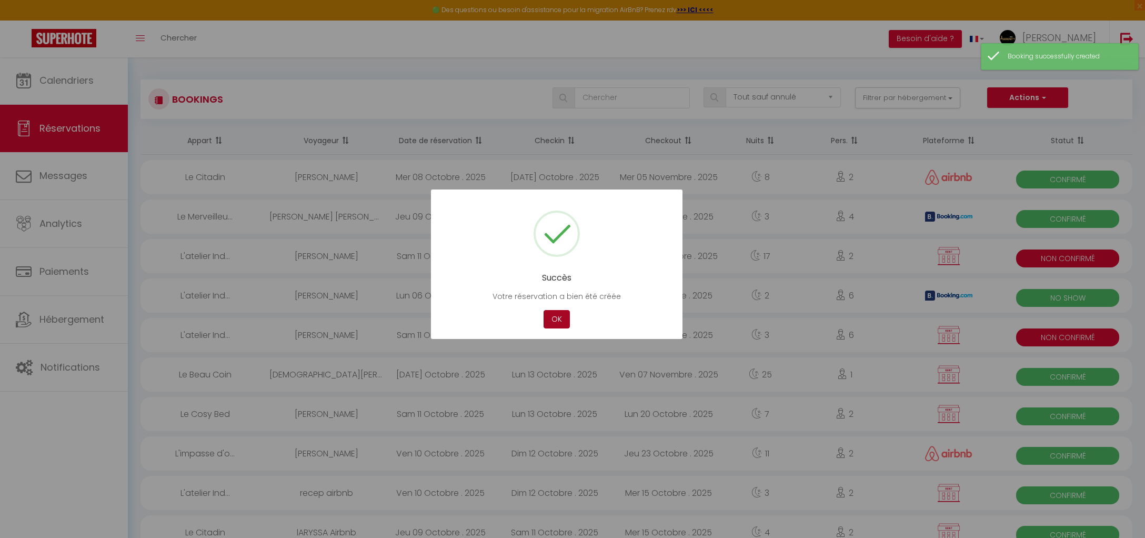
click at [554, 323] on button "OK" at bounding box center [557, 319] width 26 height 18
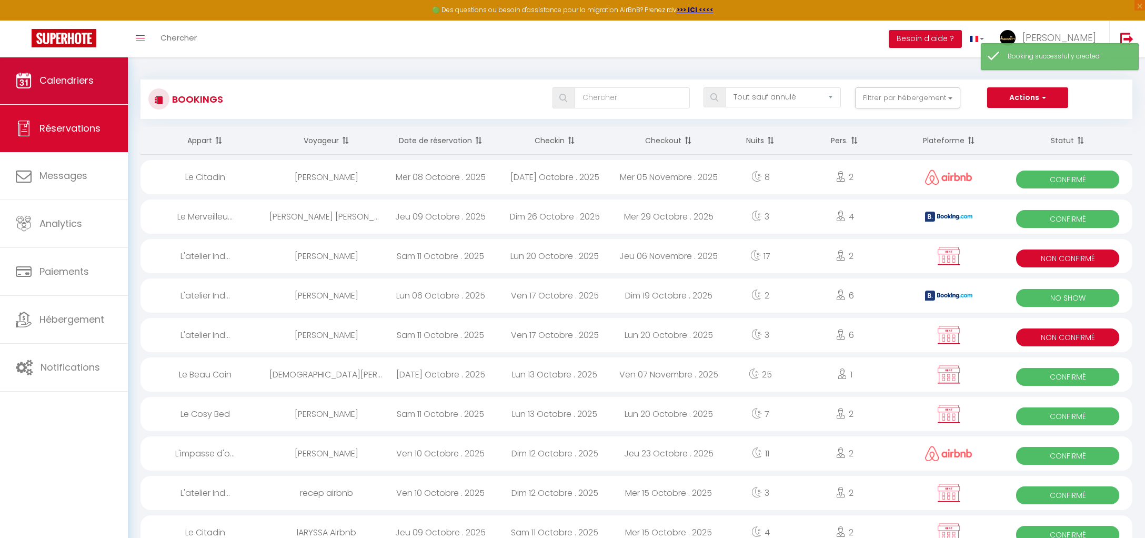
click at [99, 86] on link "Calendriers" at bounding box center [64, 80] width 128 height 47
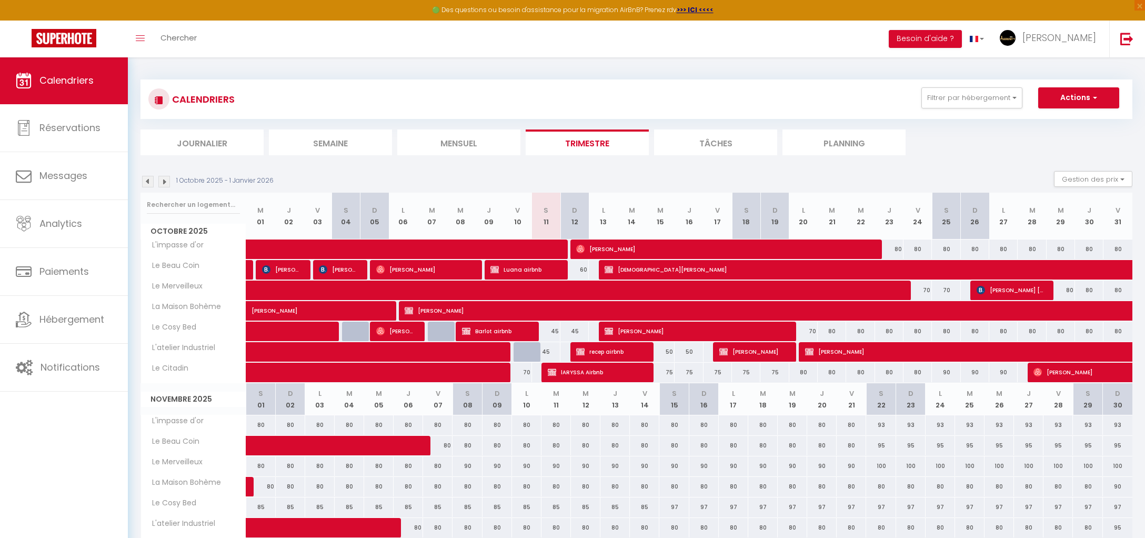
click at [767, 353] on span "[PERSON_NAME]" at bounding box center [752, 351] width 66 height 20
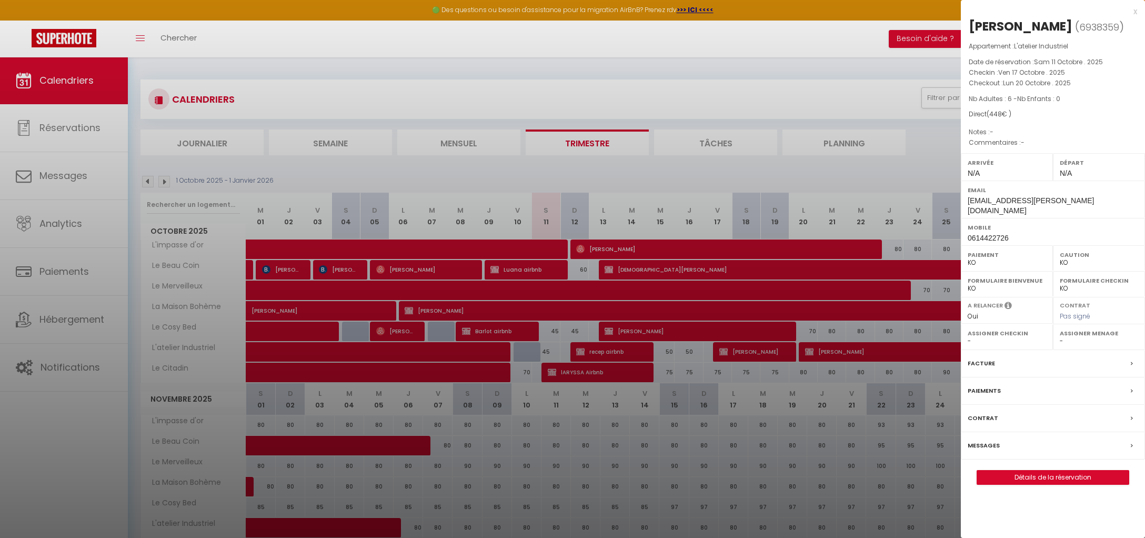
click at [987, 413] on label "Contrat" at bounding box center [983, 418] width 31 height 11
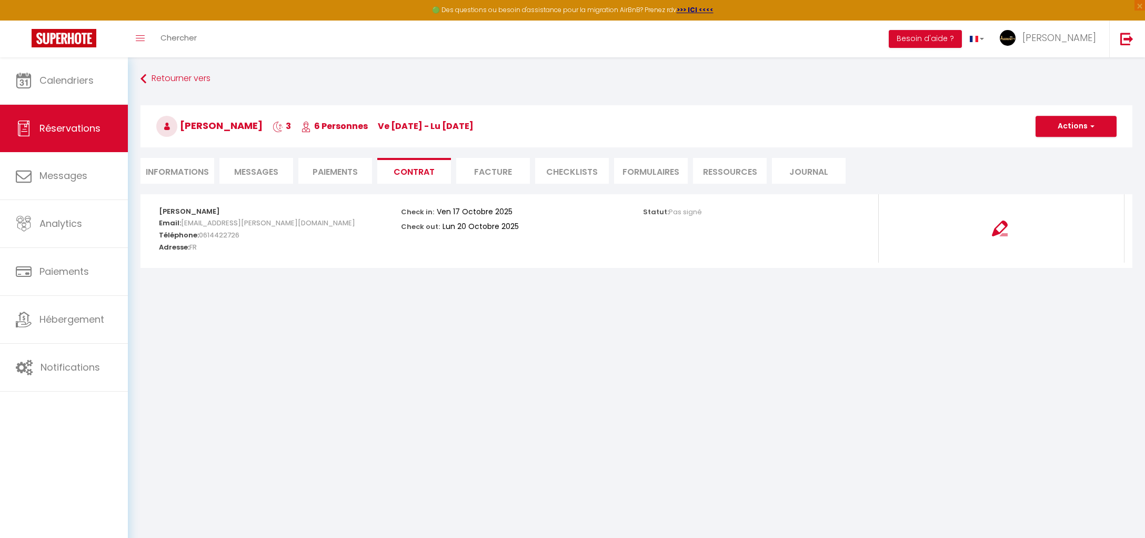
scroll to position [3, 0]
click at [1074, 120] on button "Actions" at bounding box center [1076, 123] width 81 height 21
click at [1070, 157] on link "Envoyer le contrat" at bounding box center [1068, 160] width 88 height 14
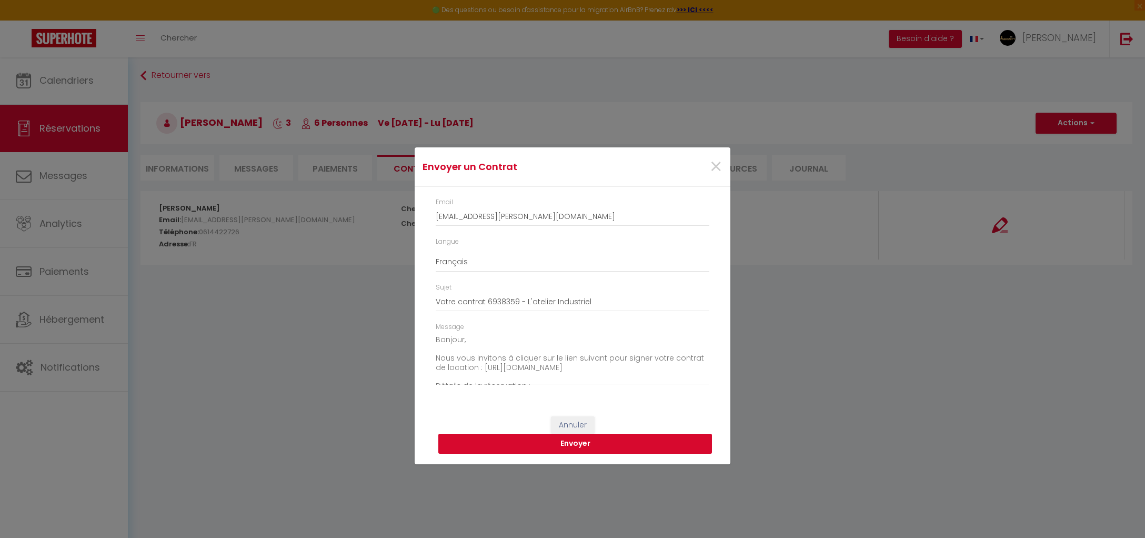
click at [602, 443] on button "Envoyer" at bounding box center [575, 444] width 274 height 20
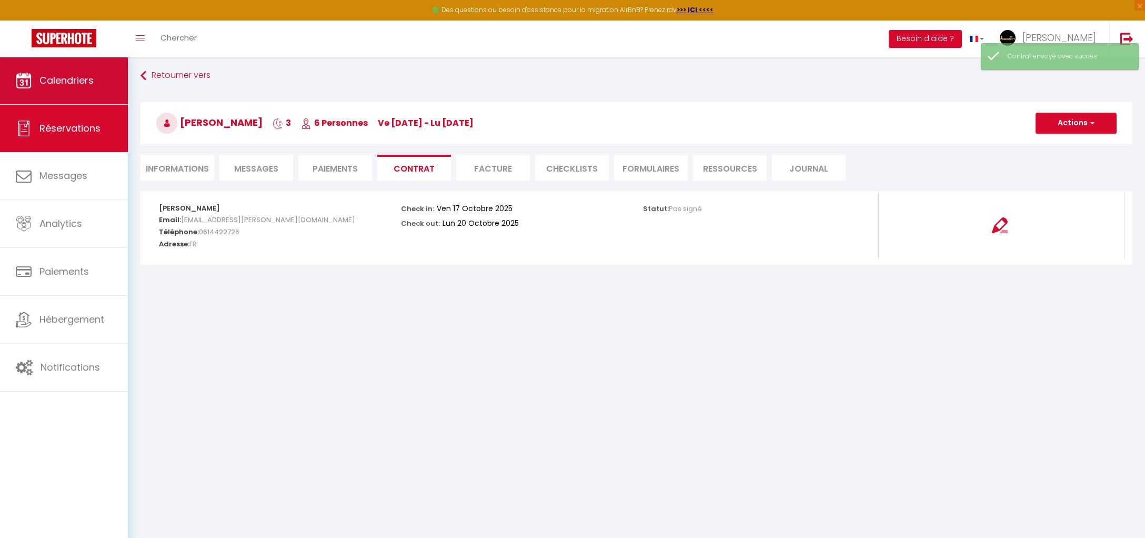
click at [37, 83] on link "Calendriers" at bounding box center [64, 80] width 128 height 47
